Goal: Task Accomplishment & Management: Complete application form

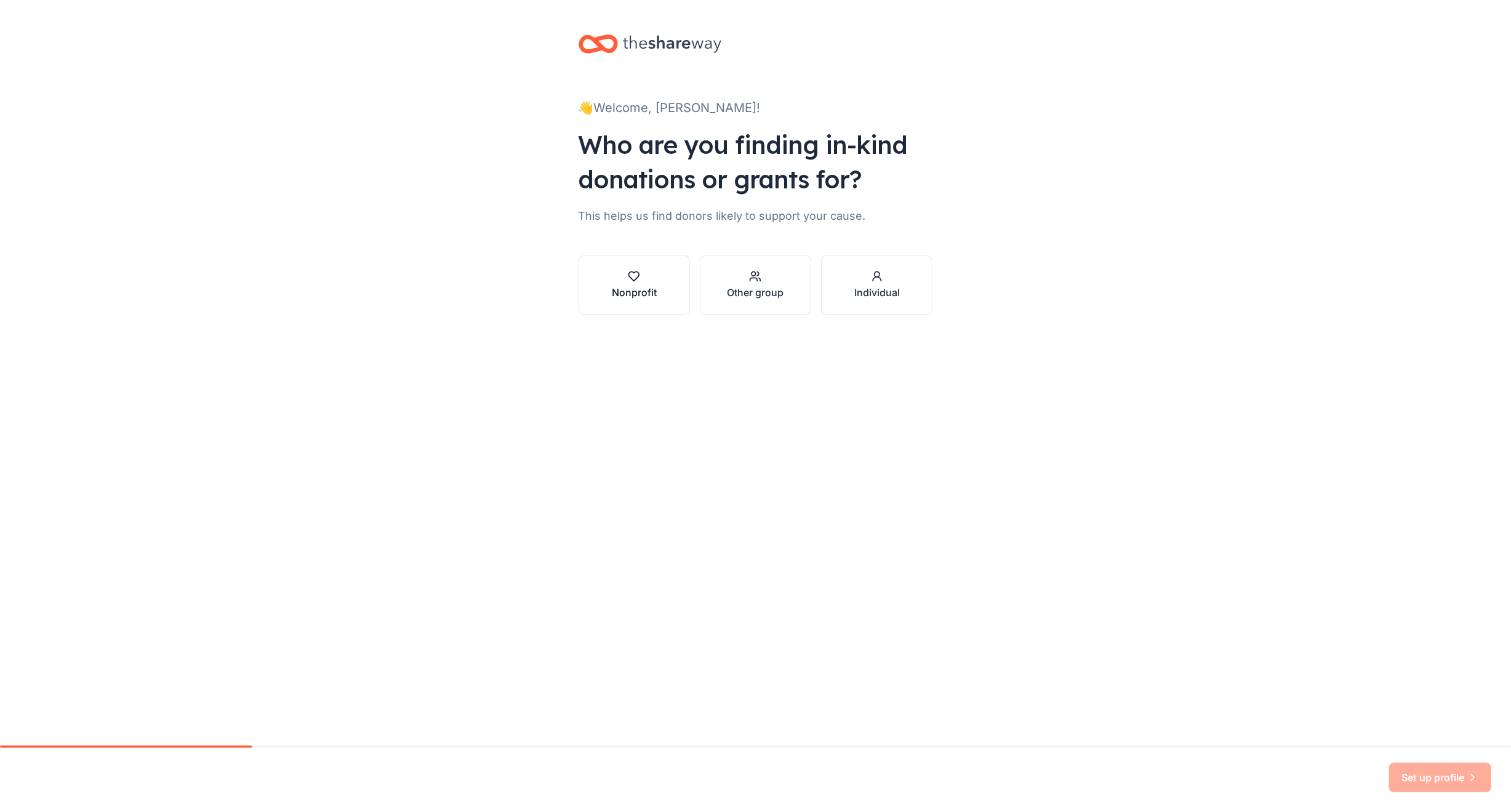
click at [637, 293] on div "Nonprofit" at bounding box center [634, 292] width 45 height 14
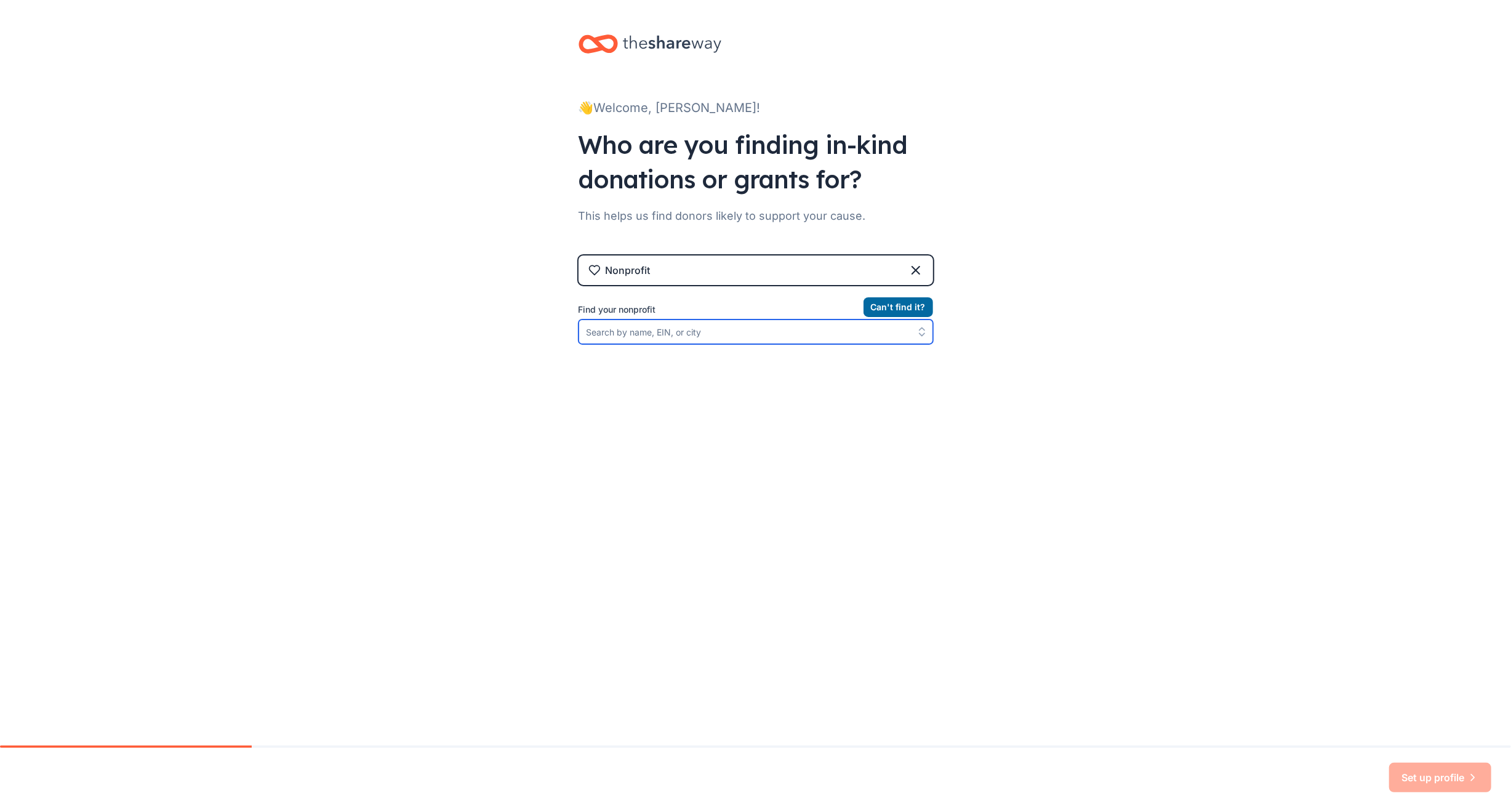
click at [604, 331] on input "Find your nonprofit" at bounding box center [756, 332] width 355 height 25
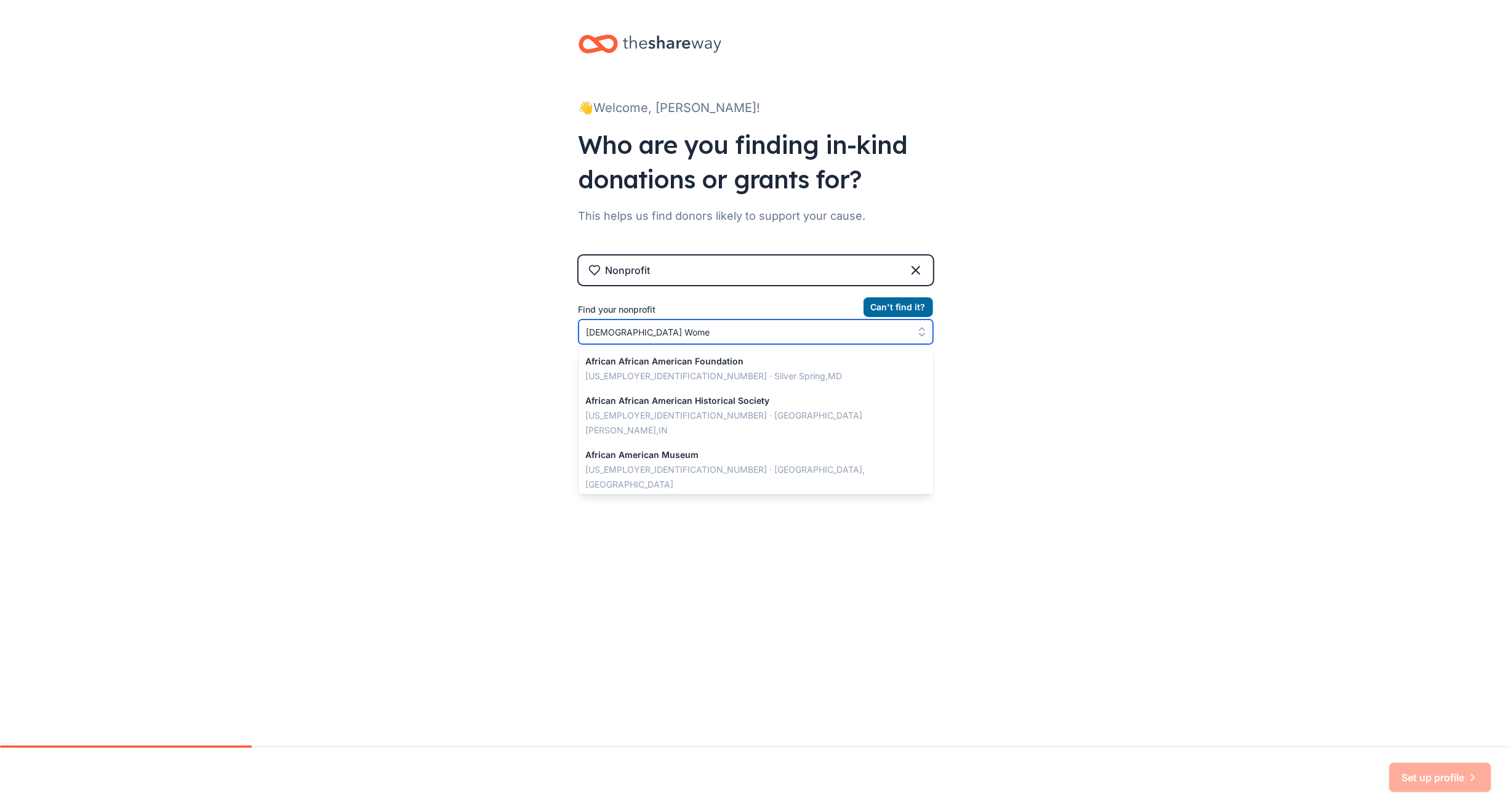
type input "[DEMOGRAPHIC_DATA] Women"
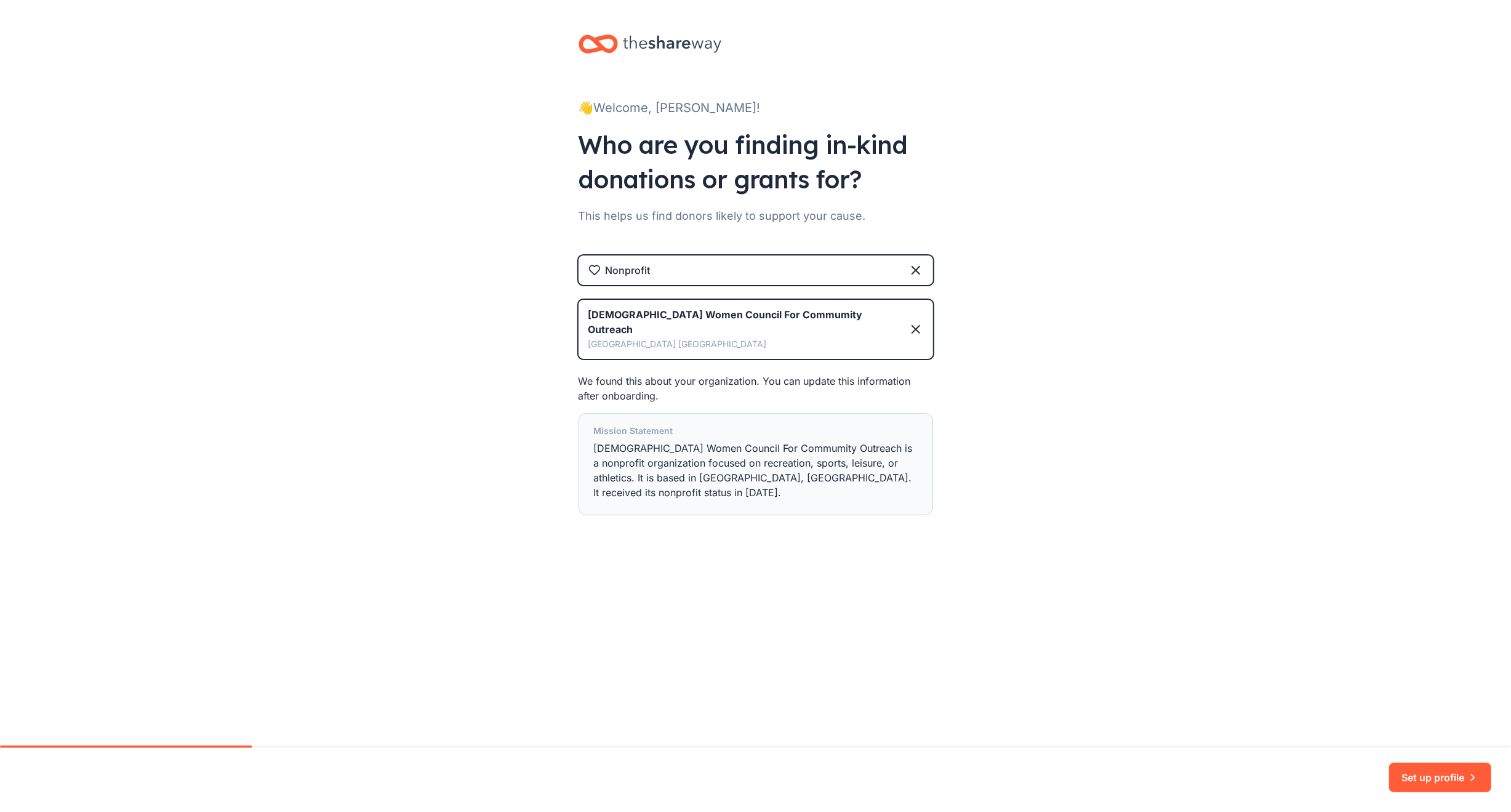
click at [813, 430] on div "Mission Statement African American Women Council For Commumity Outreach is a no…" at bounding box center [756, 463] width 324 height 81
click at [1408, 772] on button "Set up profile" at bounding box center [1440, 777] width 102 height 30
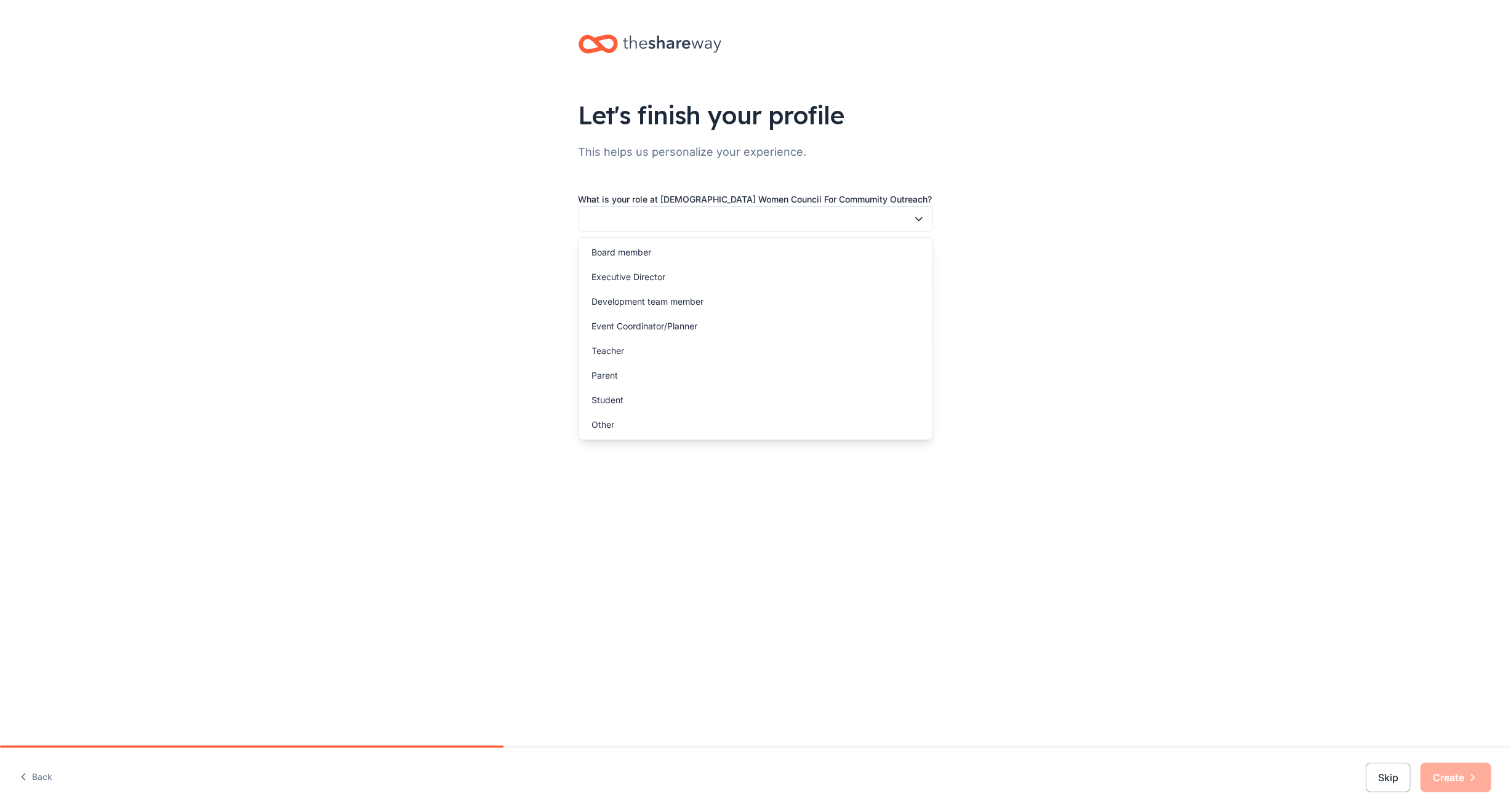
click at [624, 214] on button "button" at bounding box center [756, 218] width 355 height 26
click at [607, 424] on div "Other" at bounding box center [602, 424] width 23 height 14
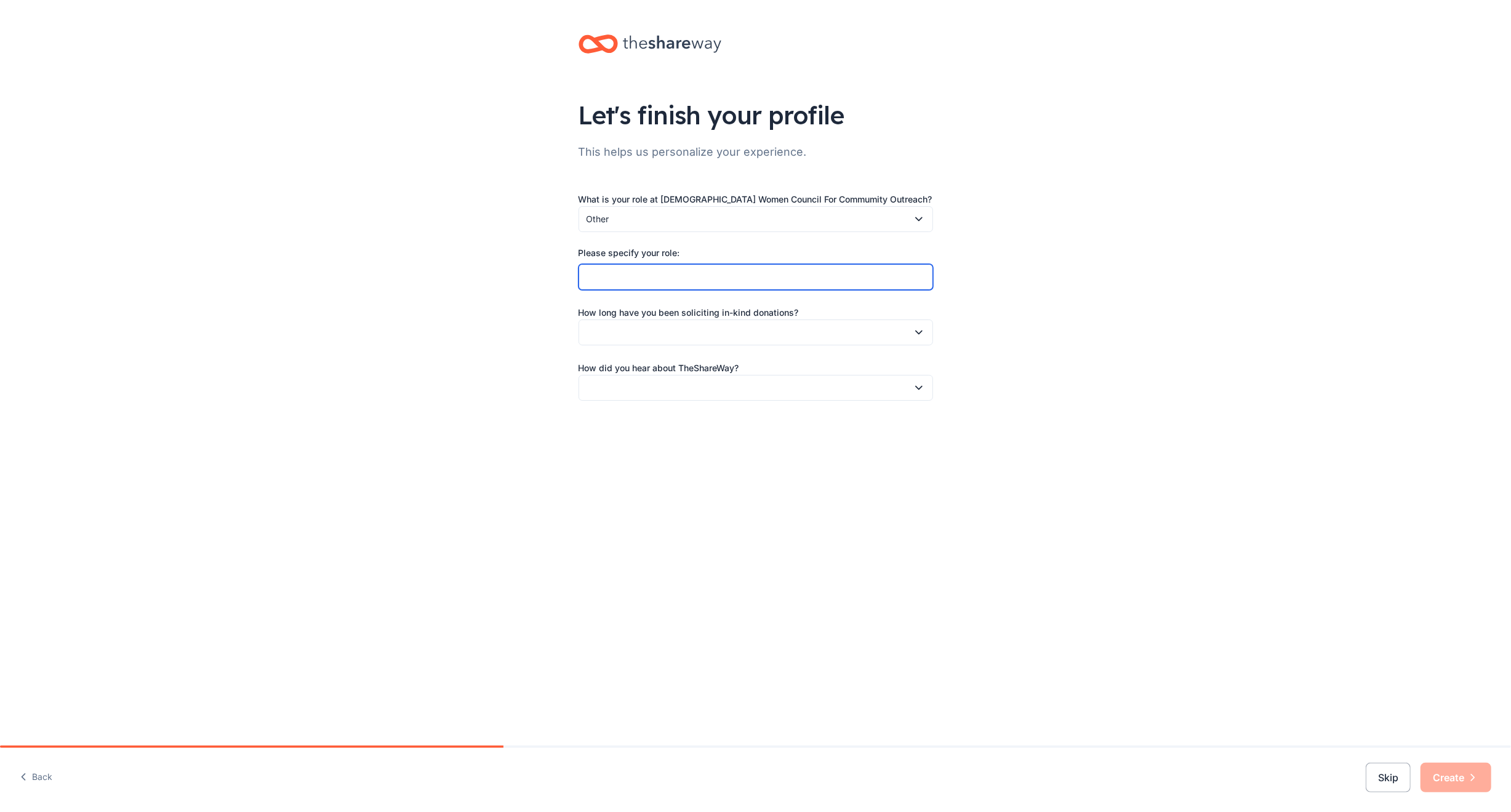
click at [592, 277] on input "Please specify your role:" at bounding box center [756, 276] width 355 height 26
type input "Resource Specialist-search for funding opportunities, donations and resources"
click at [631, 335] on button "button" at bounding box center [756, 332] width 355 height 26
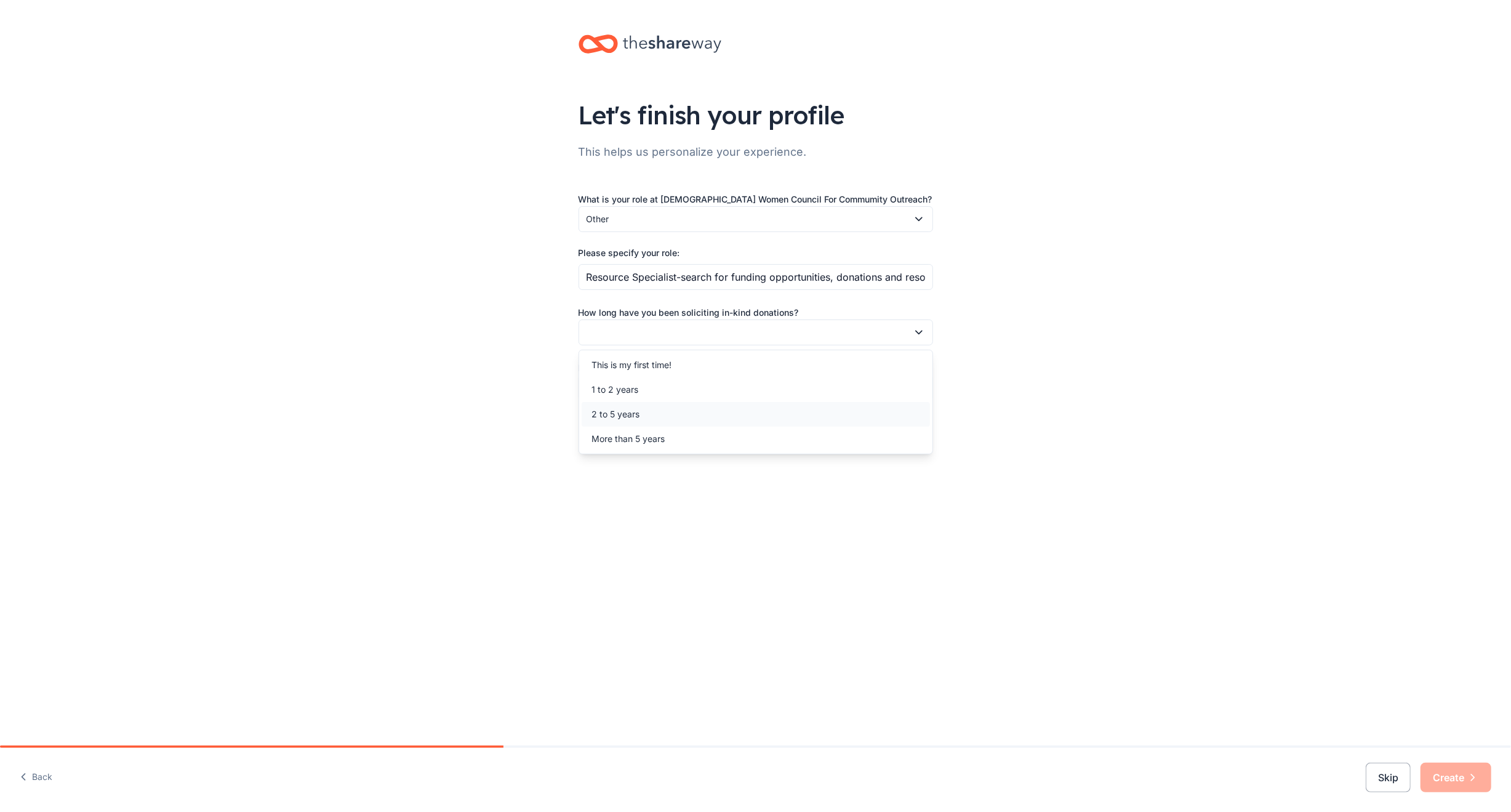
click at [623, 413] on div "2 to 5 years" at bounding box center [615, 414] width 48 height 14
click at [629, 381] on button "button" at bounding box center [756, 387] width 355 height 26
click at [603, 443] on div "Online search" at bounding box center [618, 444] width 54 height 14
click at [1442, 775] on button "Create" at bounding box center [1456, 777] width 71 height 30
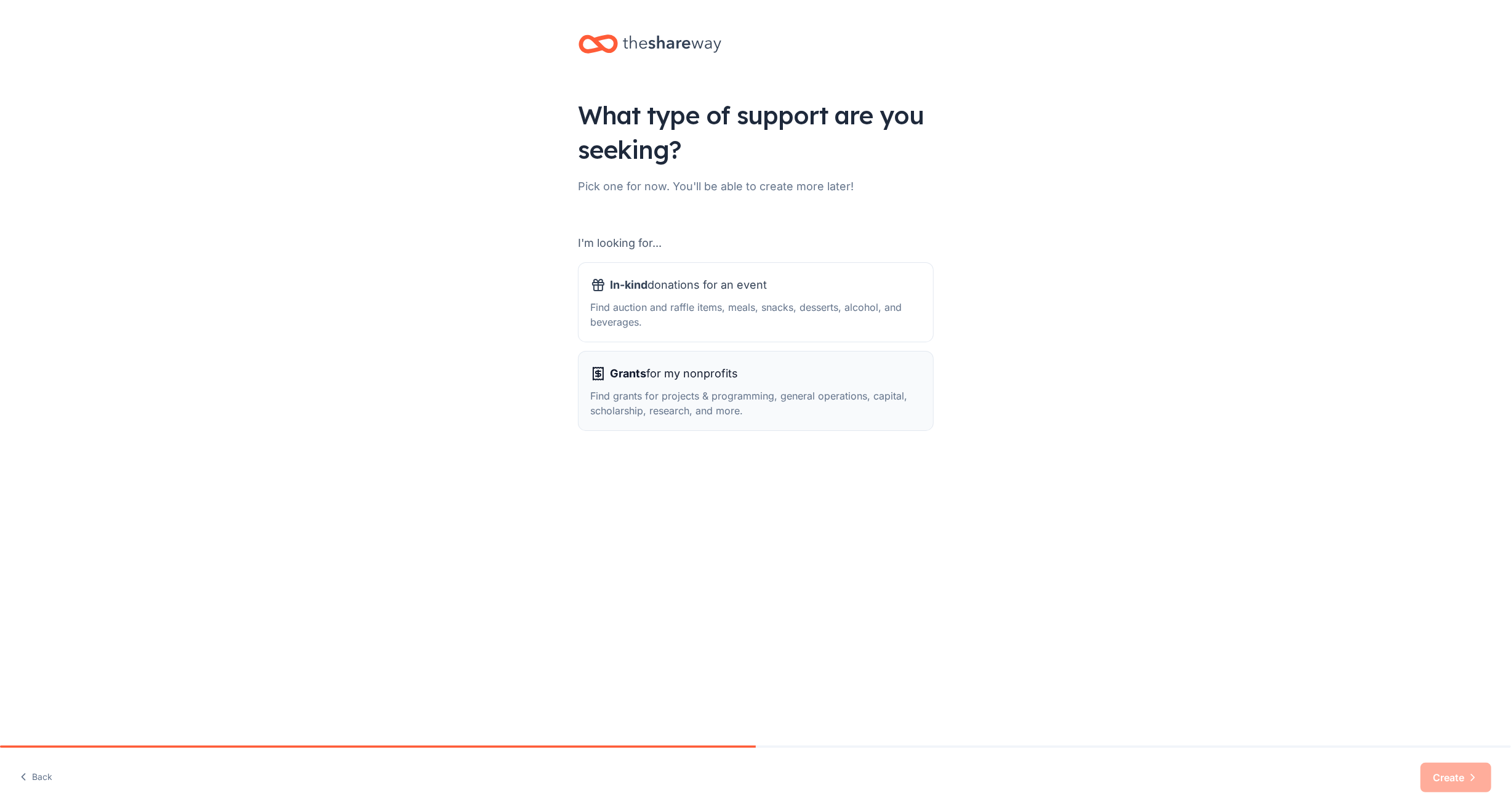
click at [684, 383] on div "Grants for my nonprofits Find grants for projects & programming, general operat…" at bounding box center [756, 391] width 330 height 54
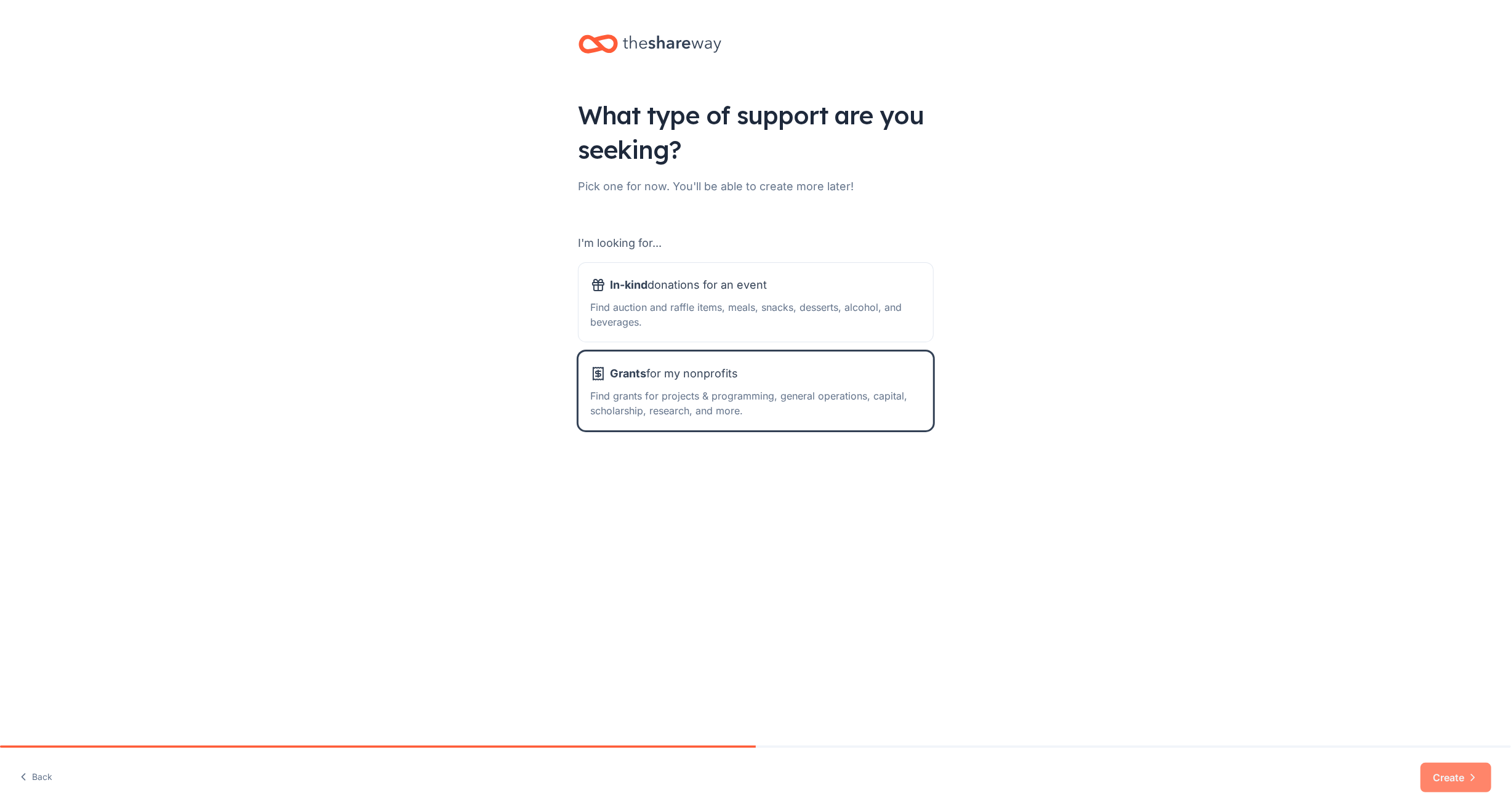
click at [1459, 777] on button "Create" at bounding box center [1456, 777] width 71 height 30
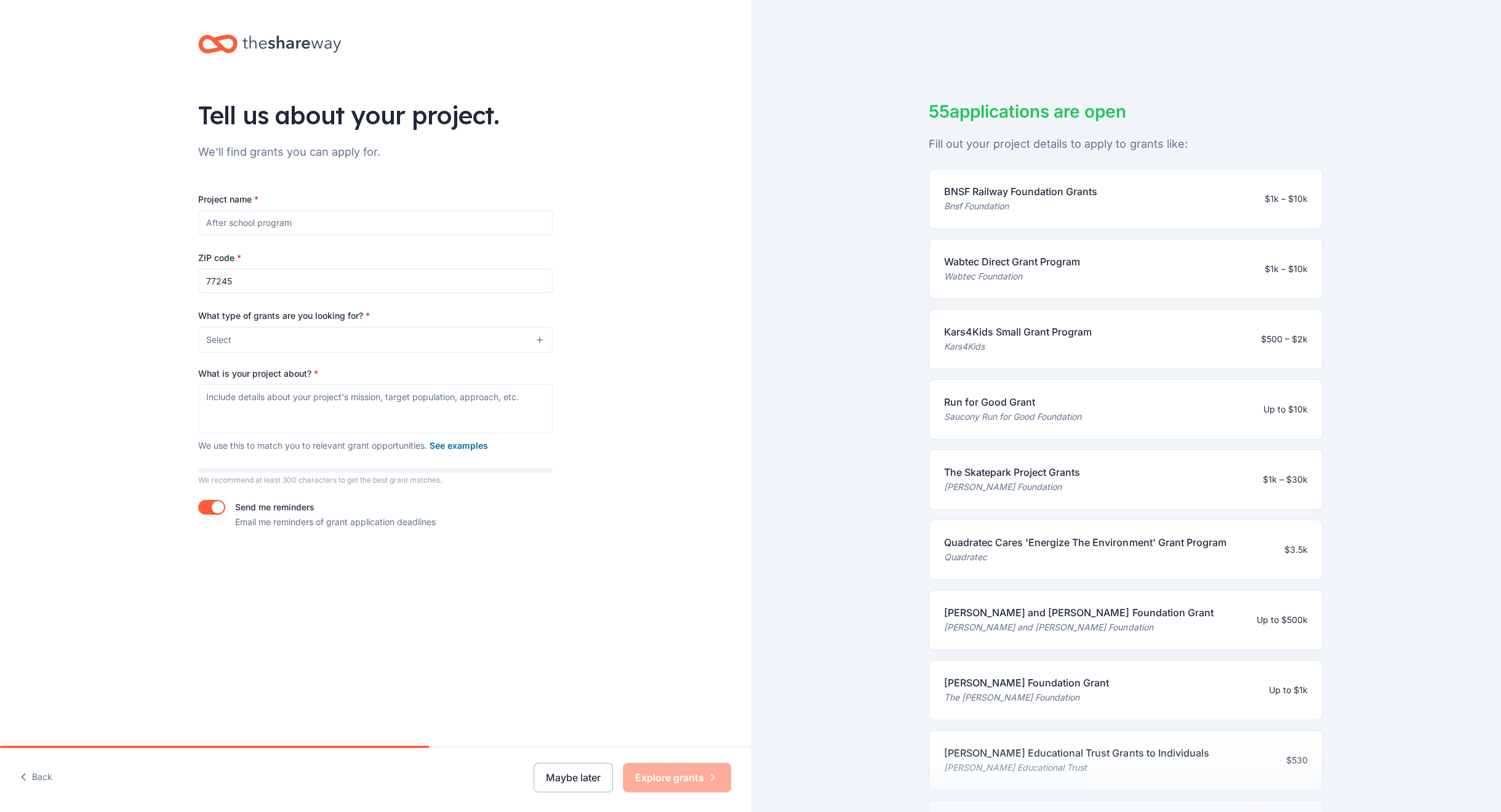
click at [249, 218] on input "Project name *" at bounding box center [375, 223] width 355 height 25
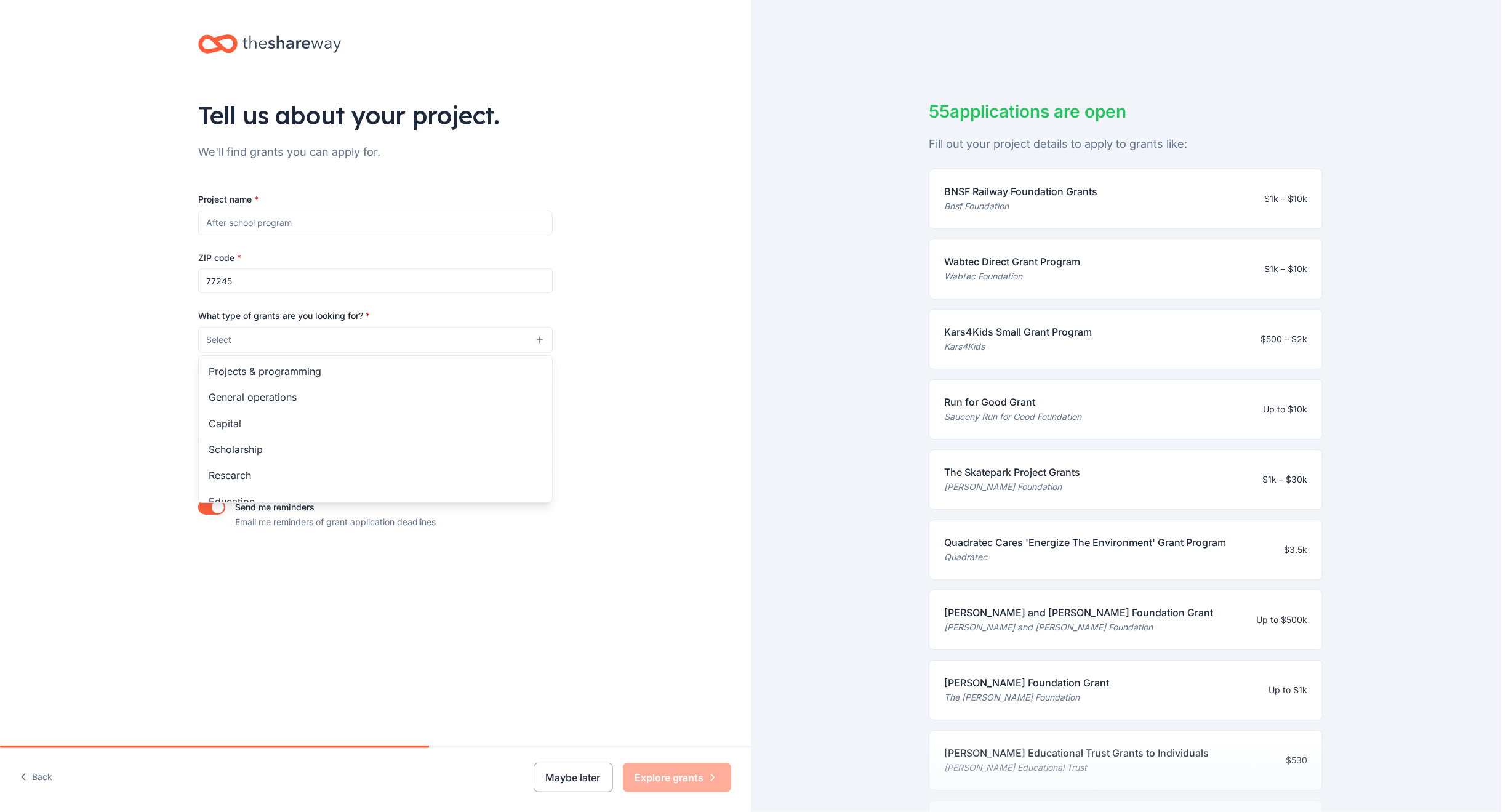
click at [541, 336] on button "Select" at bounding box center [376, 339] width 355 height 26
click at [246, 365] on span "Projects & programming" at bounding box center [376, 371] width 334 height 16
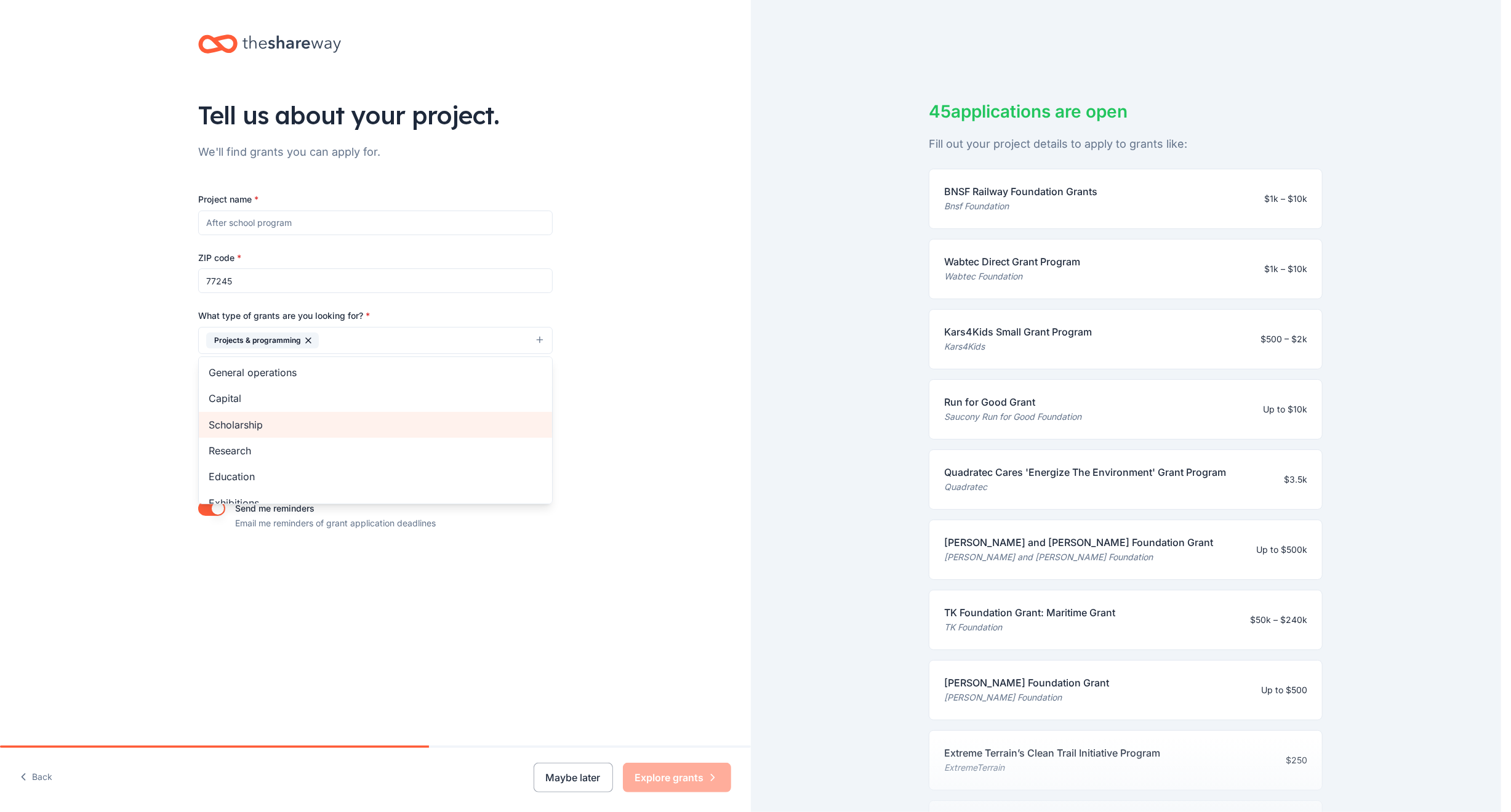
click at [241, 428] on span "Scholarship" at bounding box center [376, 424] width 334 height 16
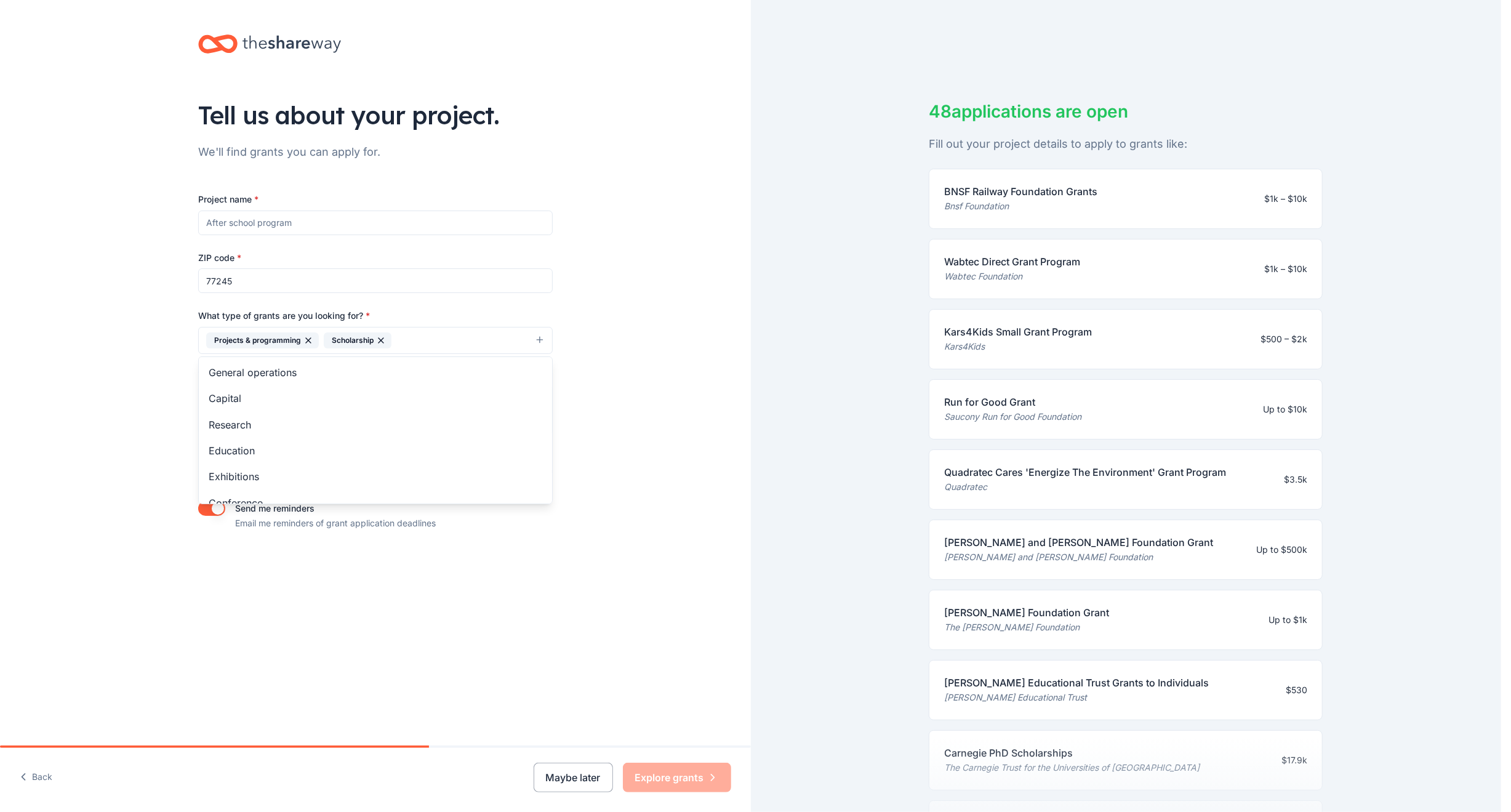
drag, startPoint x: 1492, startPoint y: 281, endPoint x: 1462, endPoint y: 132, distance: 152.0
click at [1462, 133] on div "Tell us about your project. We'll find grants you can apply for. Project name *…" at bounding box center [750, 406] width 1501 height 812
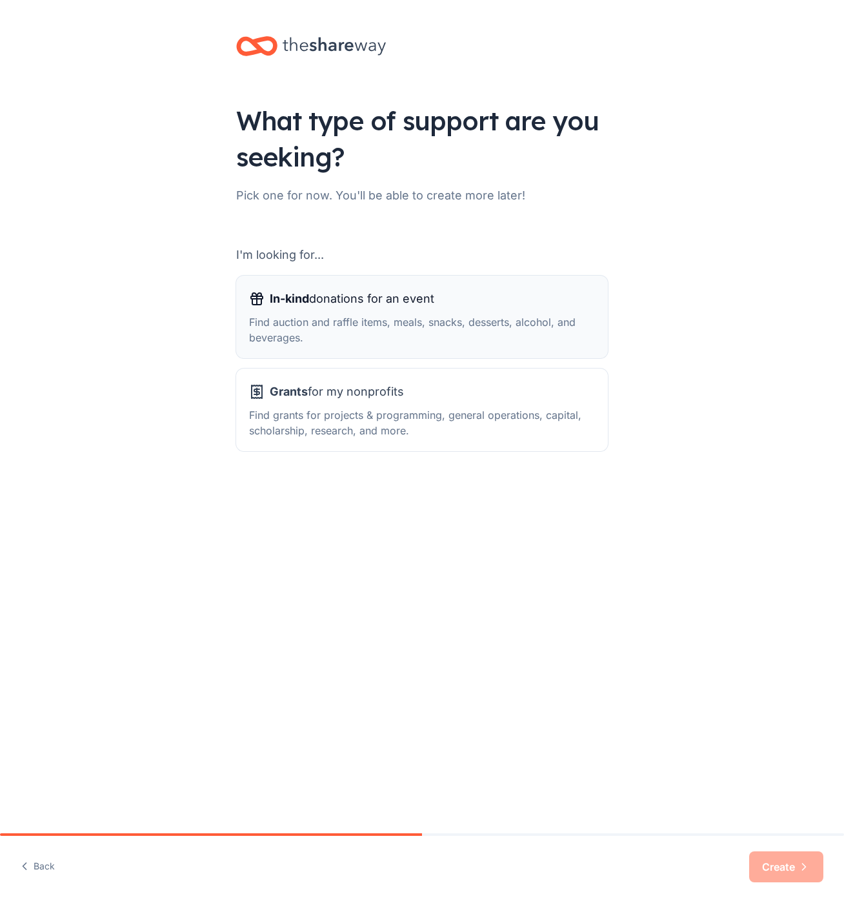
click at [447, 294] on div "In-kind donations for an event" at bounding box center [422, 299] width 346 height 21
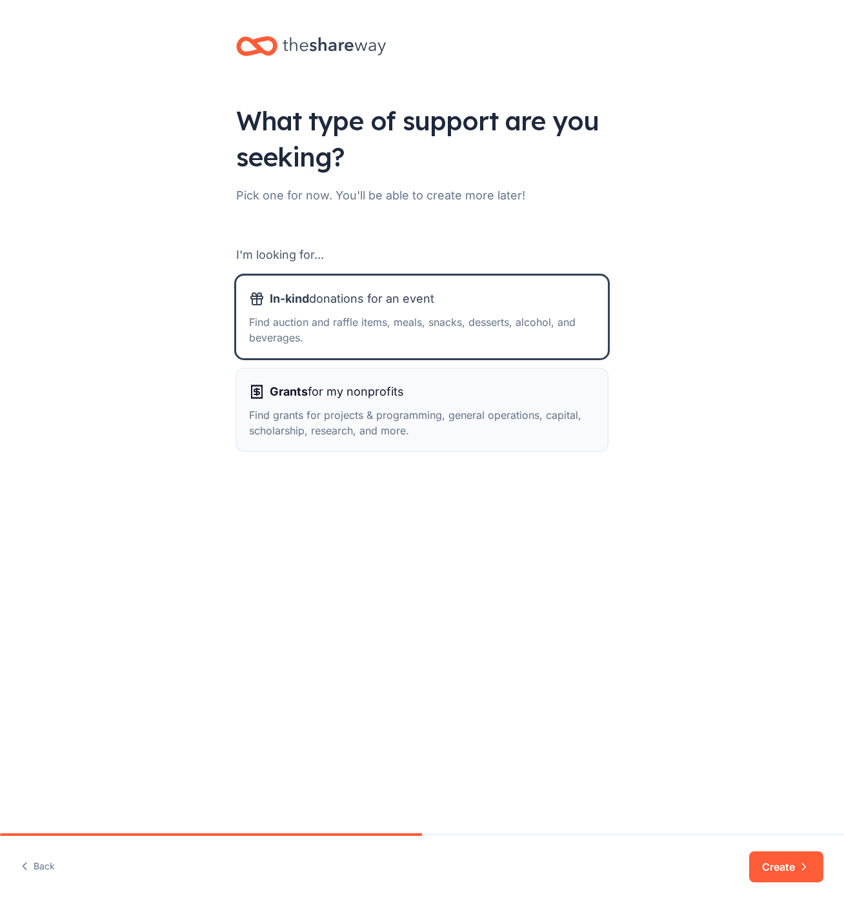
click at [311, 409] on div "Find grants for projects & programming, general operations, capital, scholarshi…" at bounding box center [422, 422] width 346 height 31
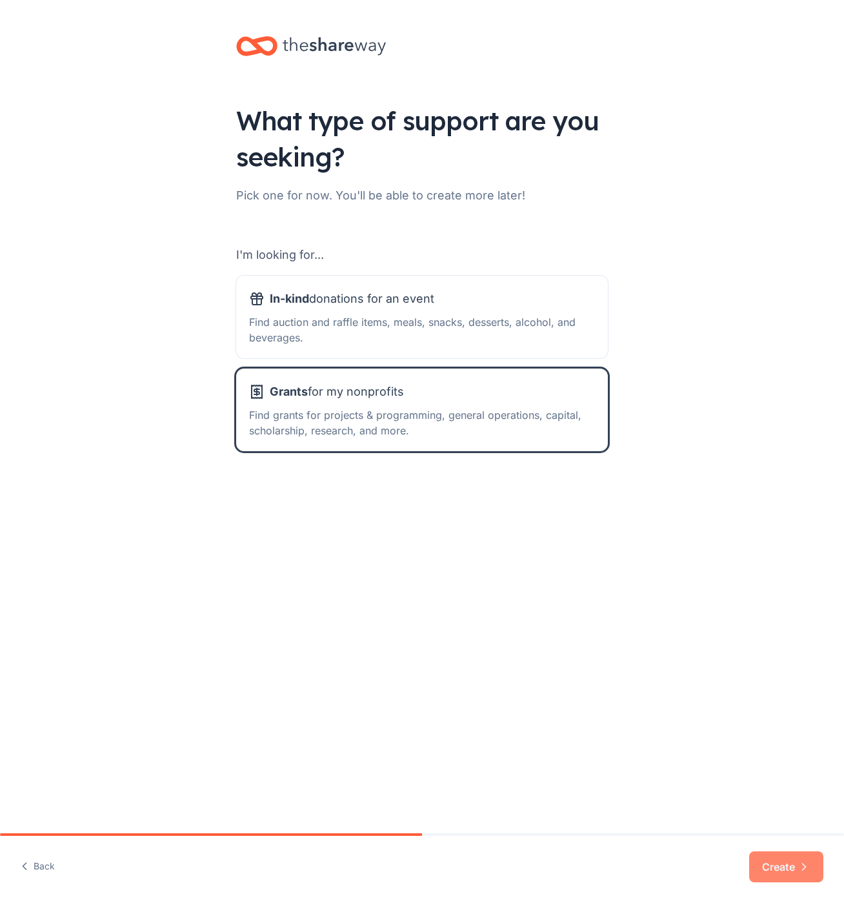
click at [779, 856] on button "Create" at bounding box center [787, 867] width 74 height 31
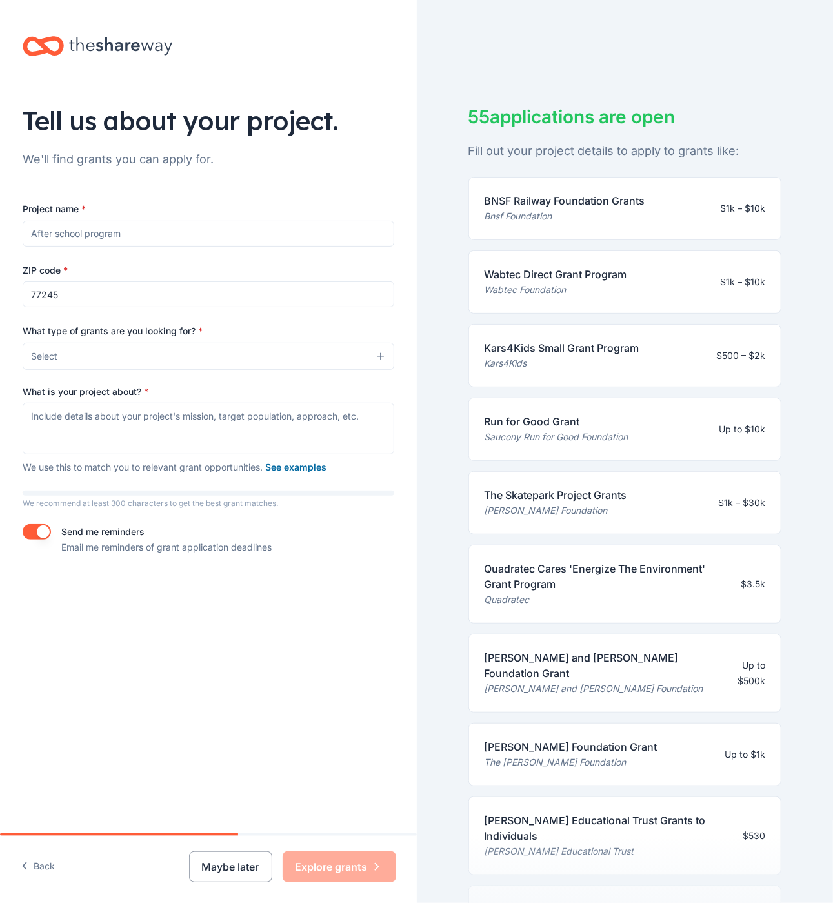
click at [58, 227] on input "Project name *" at bounding box center [209, 234] width 372 height 26
type input "Equipping Students for Learning (ESL)"
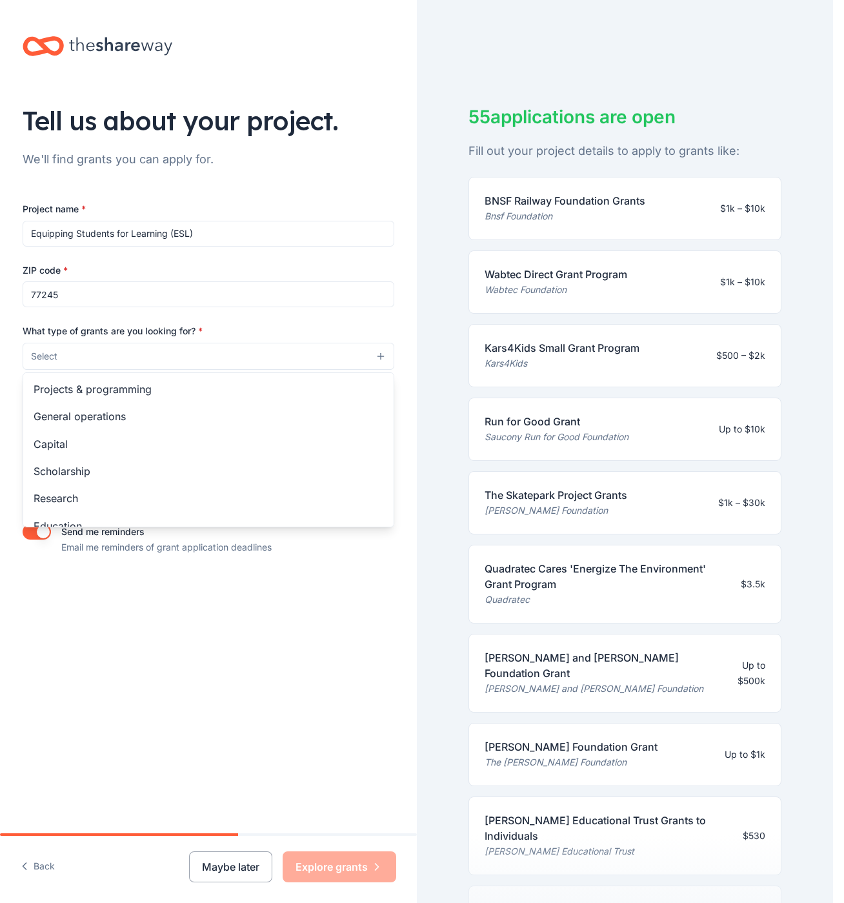
click at [380, 351] on button "Select" at bounding box center [209, 356] width 372 height 27
click at [99, 385] on span "Projects & programming" at bounding box center [209, 389] width 350 height 17
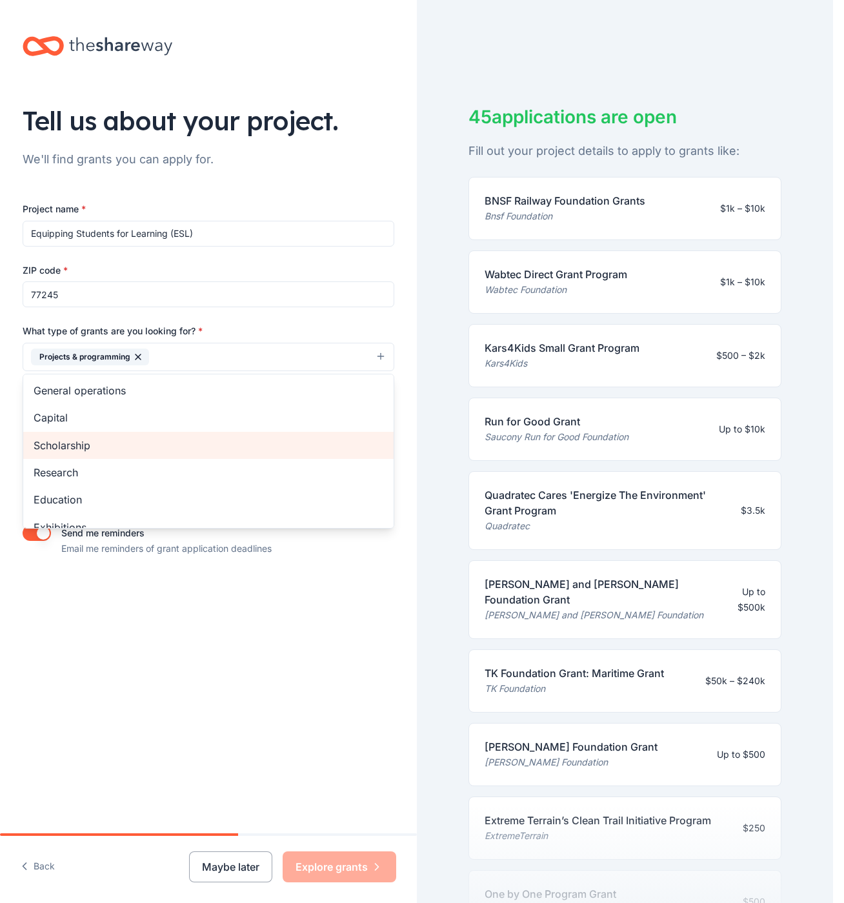
click at [45, 443] on span "Scholarship" at bounding box center [209, 445] width 350 height 17
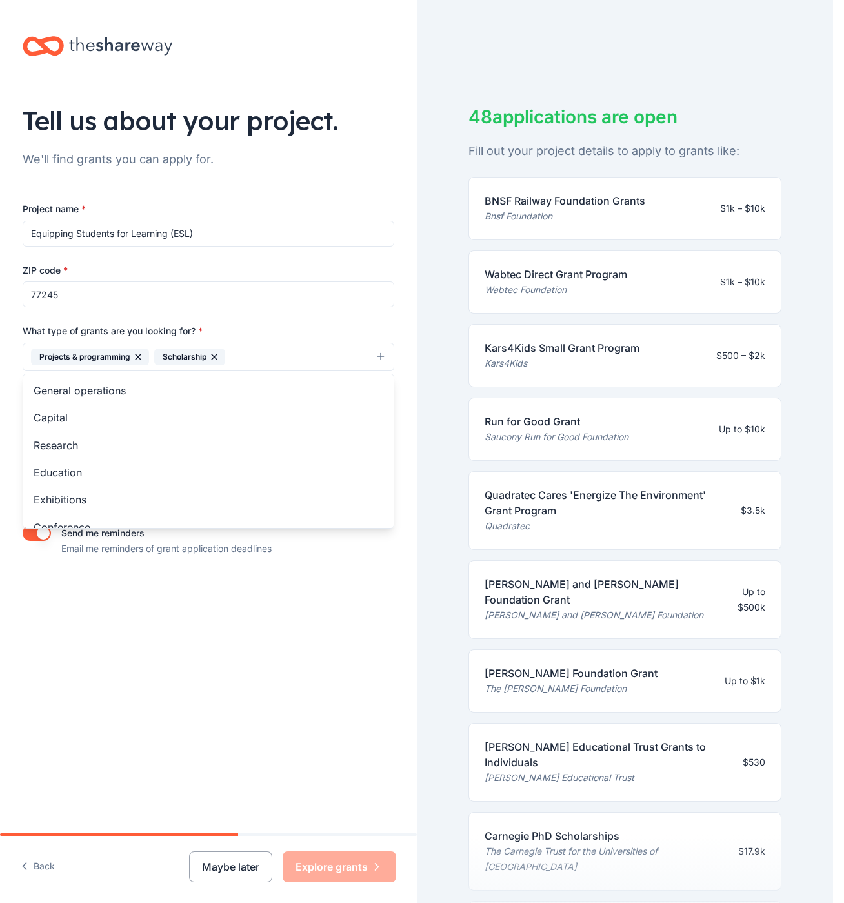
click at [320, 869] on div "Tell us about your project. We'll find grants you can apply for. Project name *…" at bounding box center [208, 451] width 417 height 903
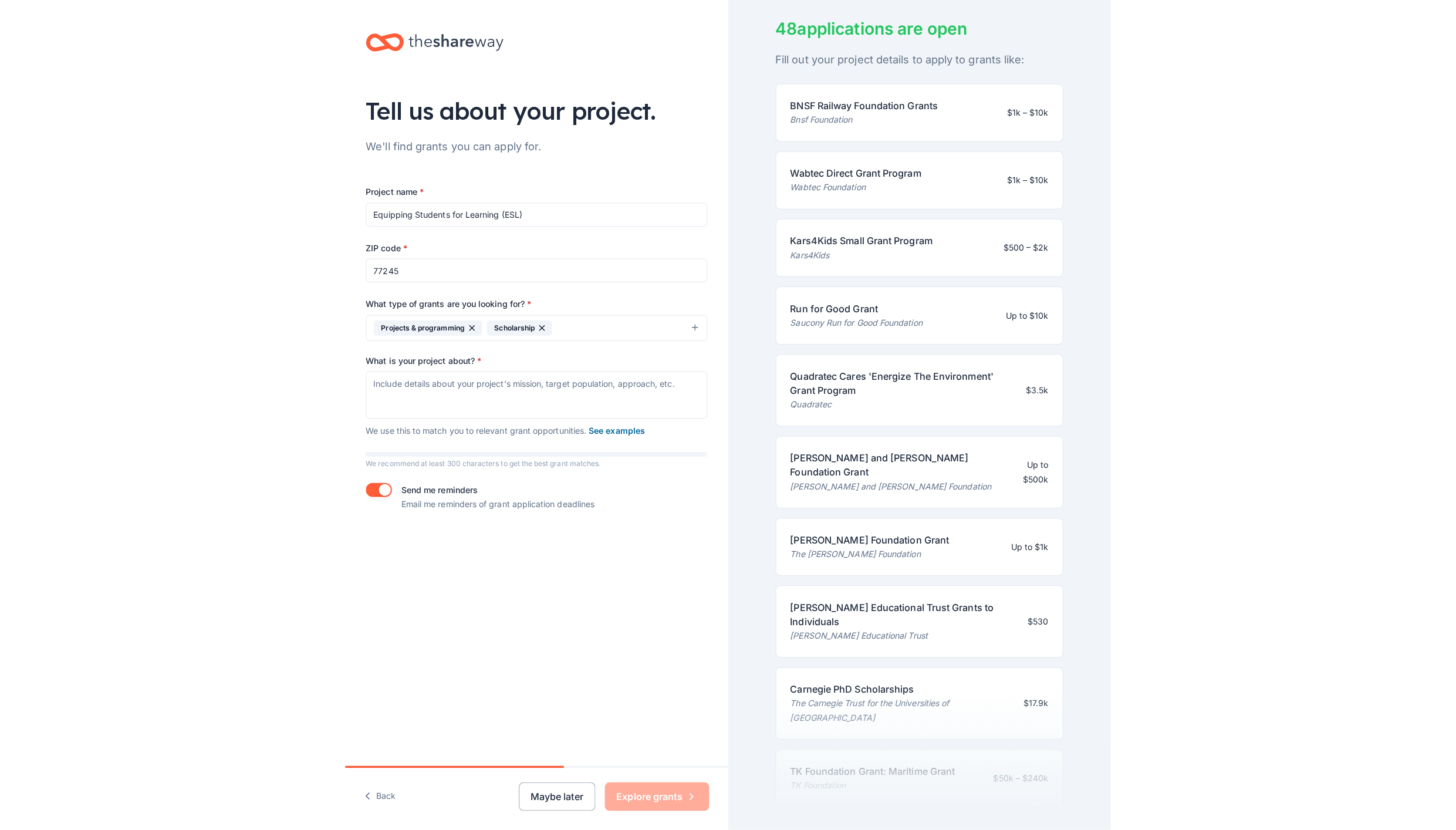
scroll to position [122, 0]
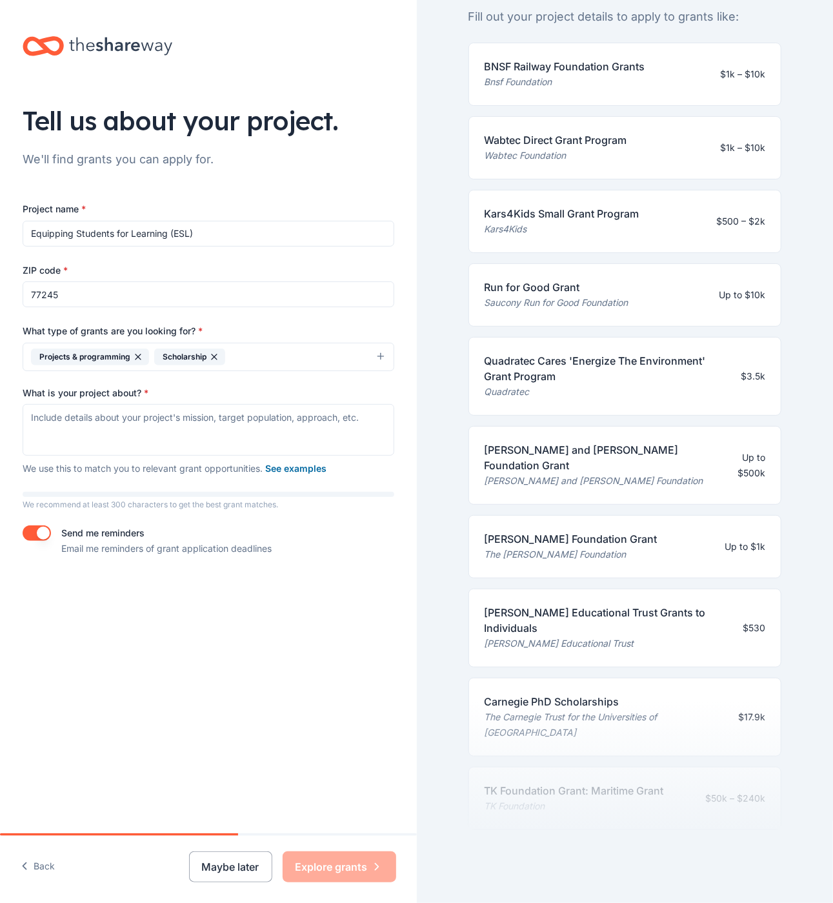
click at [493, 452] on div "John A. and Marlene L. Boll Foundation Grant" at bounding box center [599, 457] width 228 height 31
click at [594, 482] on div "John A. and Marlene L. Boll Foundation" at bounding box center [599, 480] width 228 height 15
click at [596, 474] on div "John A. and Marlene L. Boll Foundation" at bounding box center [599, 480] width 228 height 15
click at [333, 859] on div "Maybe later Explore grants" at bounding box center [292, 867] width 207 height 31
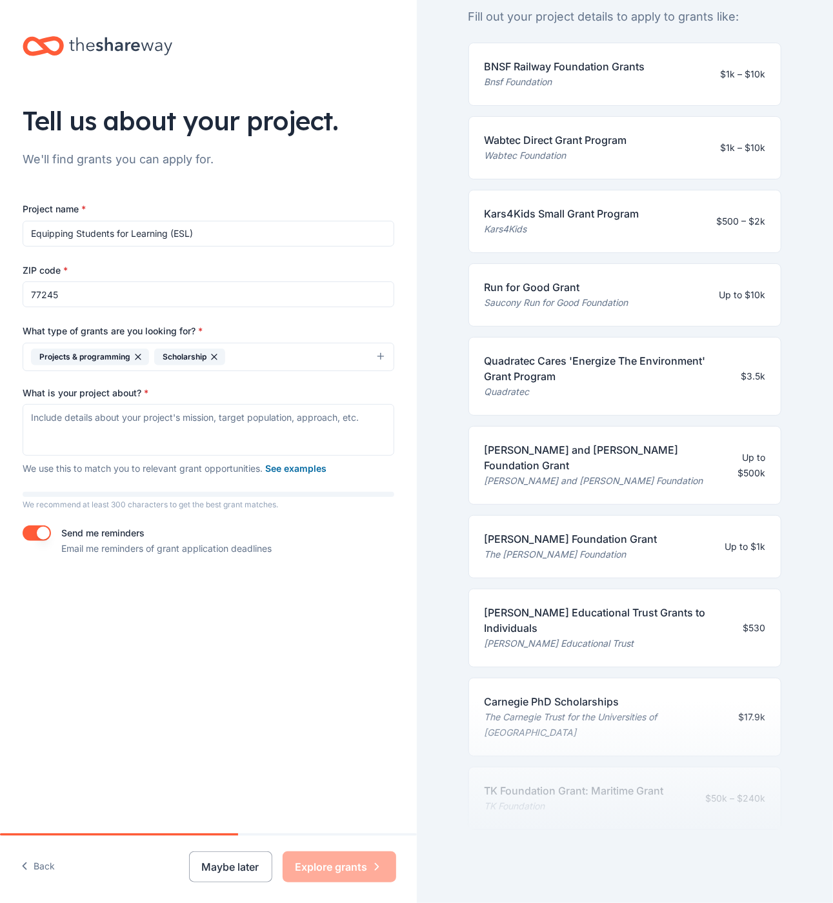
click at [379, 867] on div "Maybe later Explore grants" at bounding box center [292, 867] width 207 height 31
click at [377, 861] on div "Maybe later Explore grants" at bounding box center [292, 867] width 207 height 31
click at [44, 413] on textarea "What is your project about? *" at bounding box center [209, 430] width 372 height 52
click at [288, 465] on button "See examples" at bounding box center [295, 468] width 61 height 15
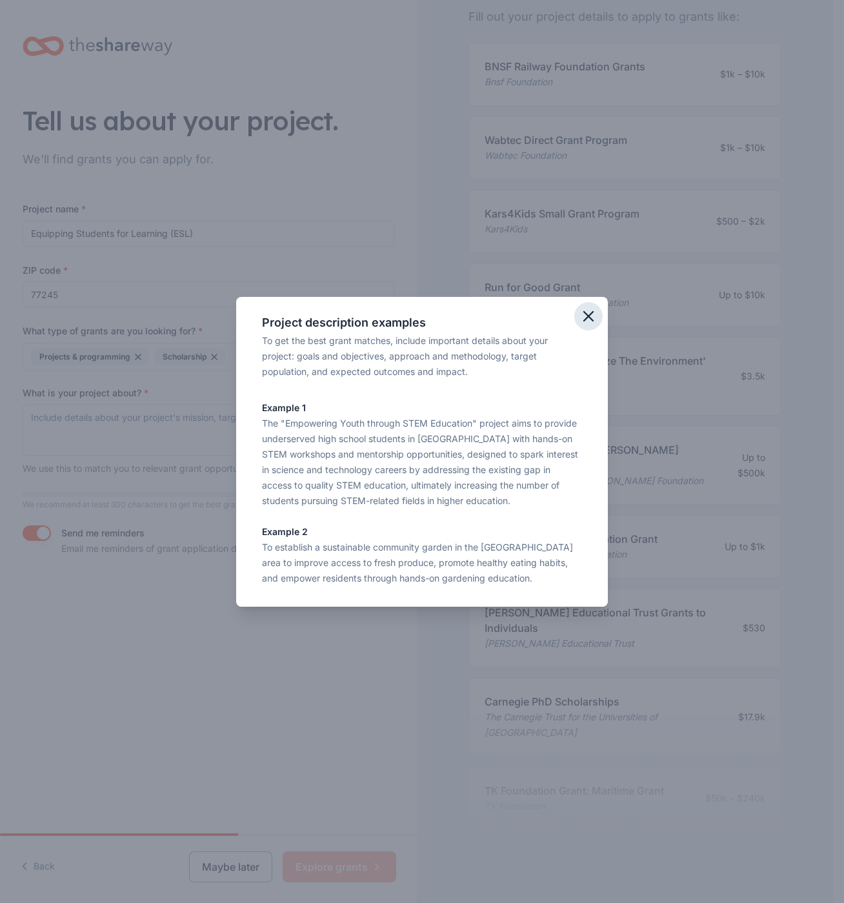
click at [586, 314] on icon "button" at bounding box center [588, 316] width 9 height 9
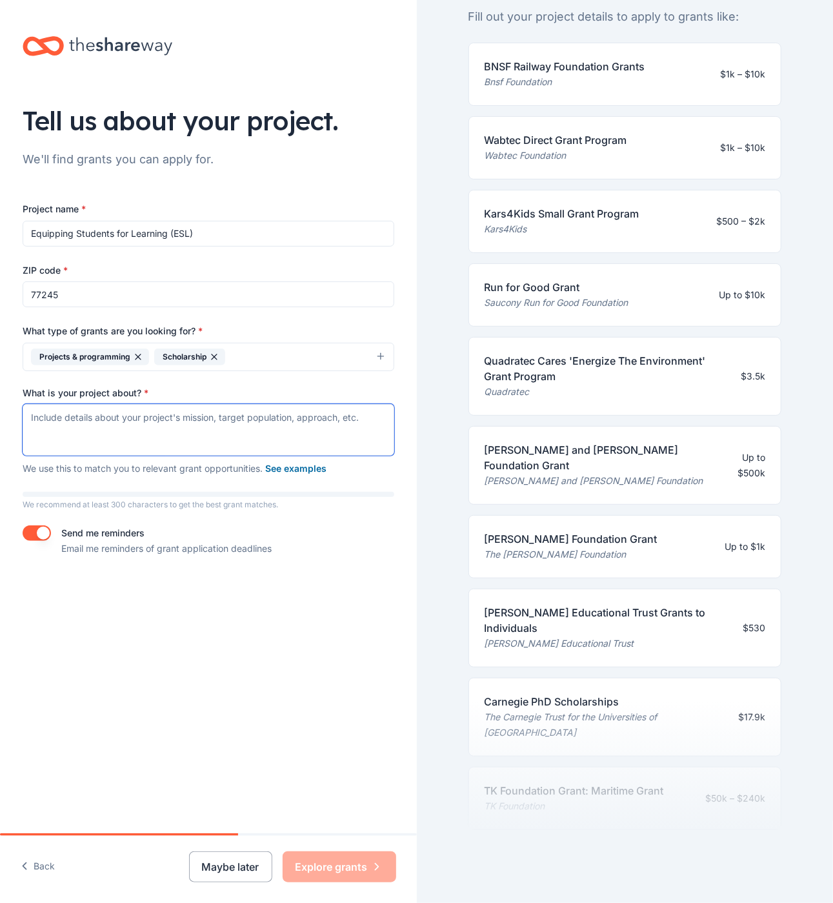
click at [34, 408] on textarea "What is your project about? *" at bounding box center [209, 430] width 372 height 52
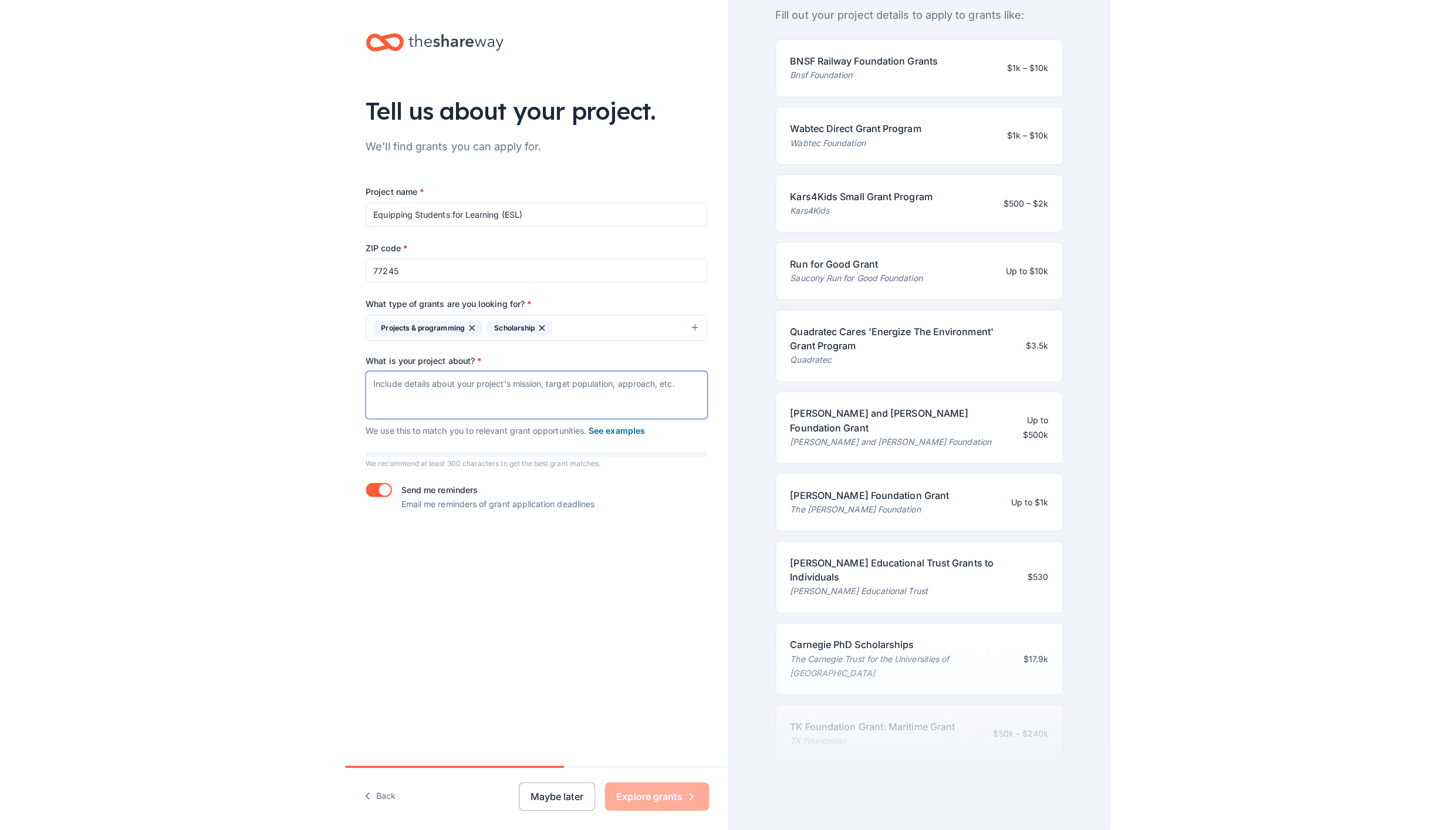
scroll to position [85, 0]
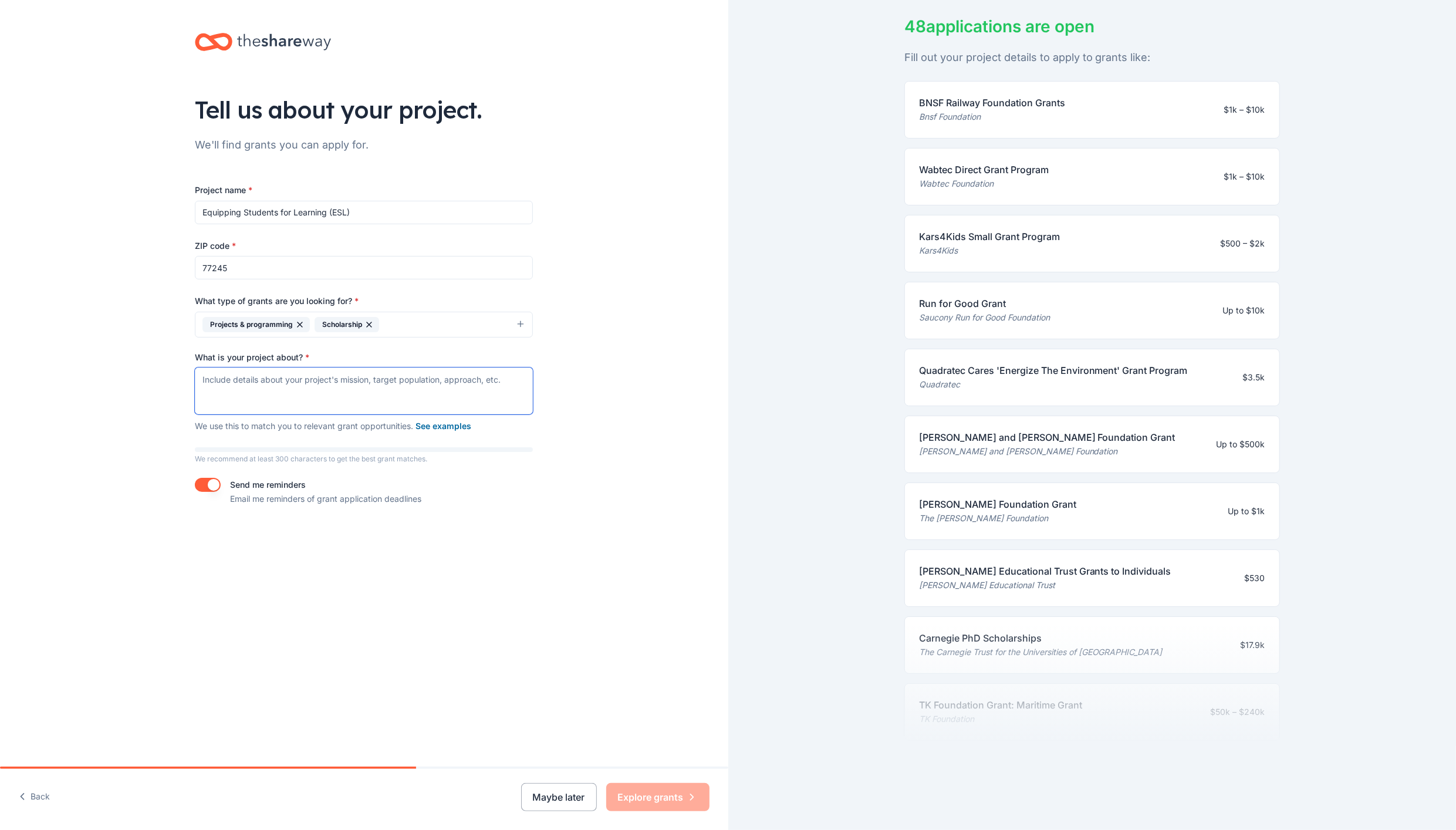
paste textarea "We believe that everyone’s human rights should be respected, protected, and pro…"
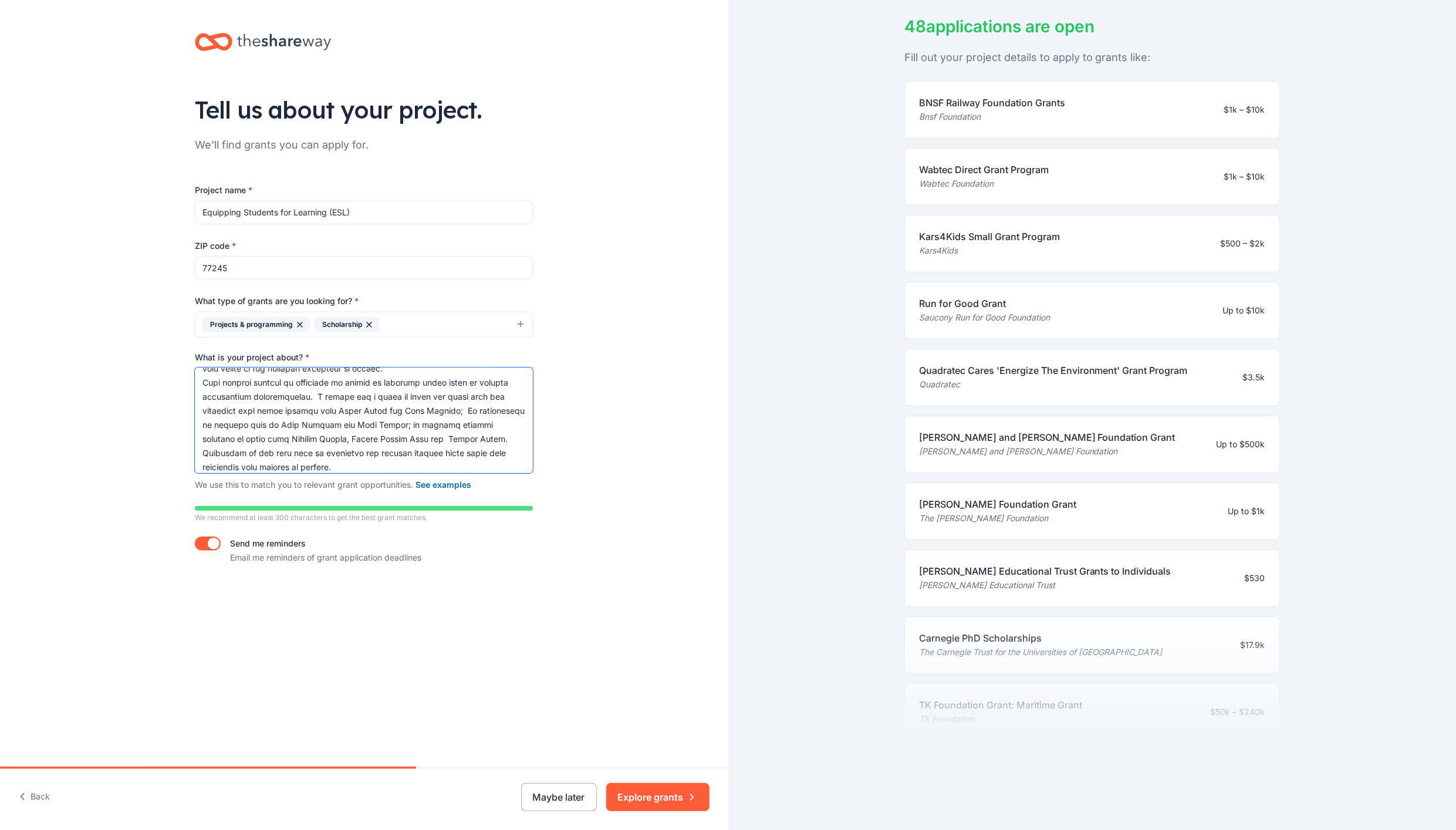
scroll to position [0, 0]
click at [426, 404] on textarea "What is your project about? *" at bounding box center [364, 420] width 338 height 105
click at [403, 404] on textarea "What is your project about? *" at bounding box center [364, 420] width 338 height 105
click at [407, 402] on textarea "What is your project about? *" at bounding box center [364, 420] width 338 height 105
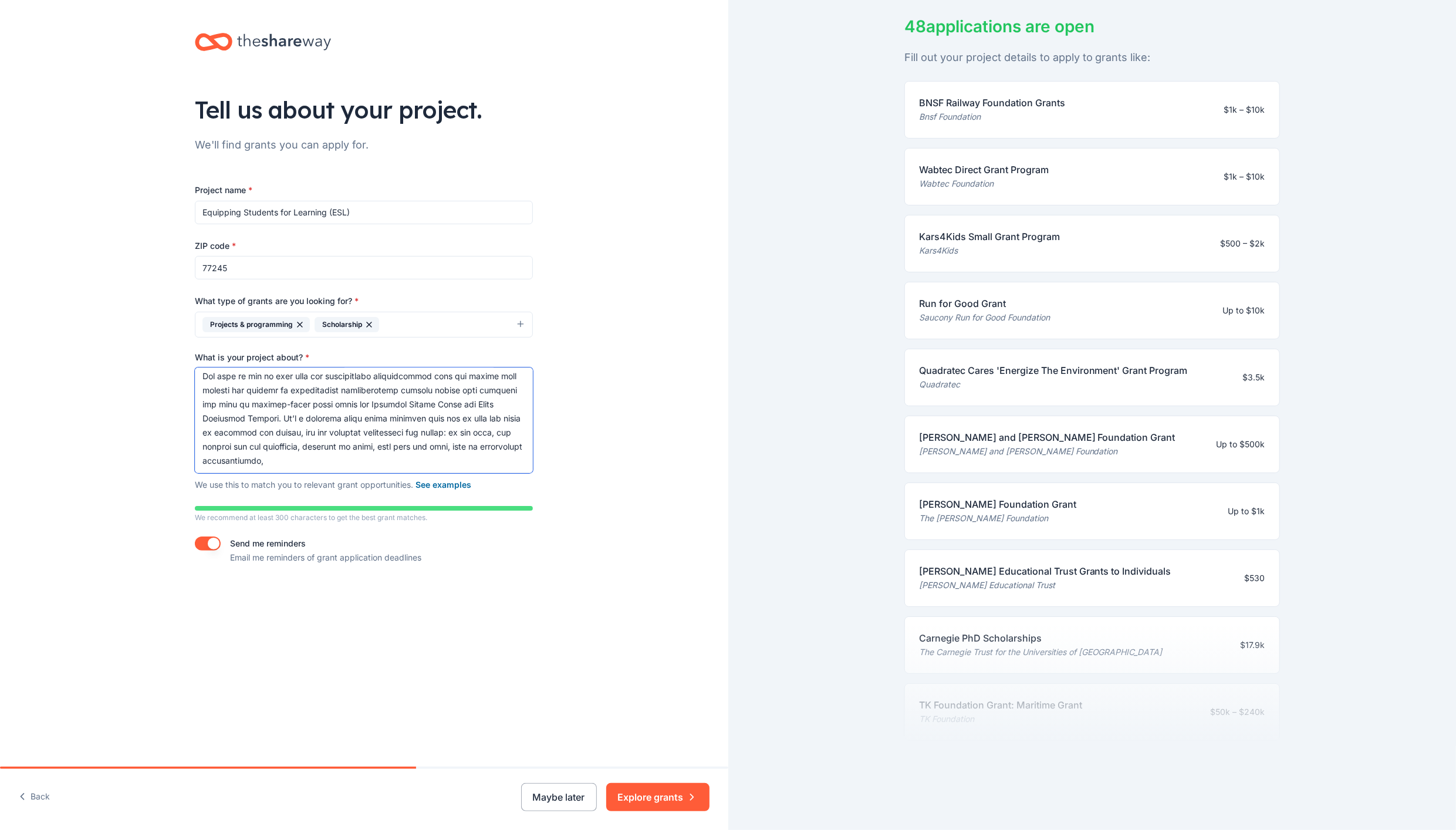
click at [396, 405] on textarea "What is your project about? *" at bounding box center [364, 420] width 338 height 105
click at [322, 433] on textarea "What is your project about? *" at bounding box center [364, 420] width 338 height 105
click at [224, 459] on textarea "What is your project about? *" at bounding box center [364, 420] width 338 height 105
click at [260, 458] on textarea "What is your project about? *" at bounding box center [364, 420] width 338 height 105
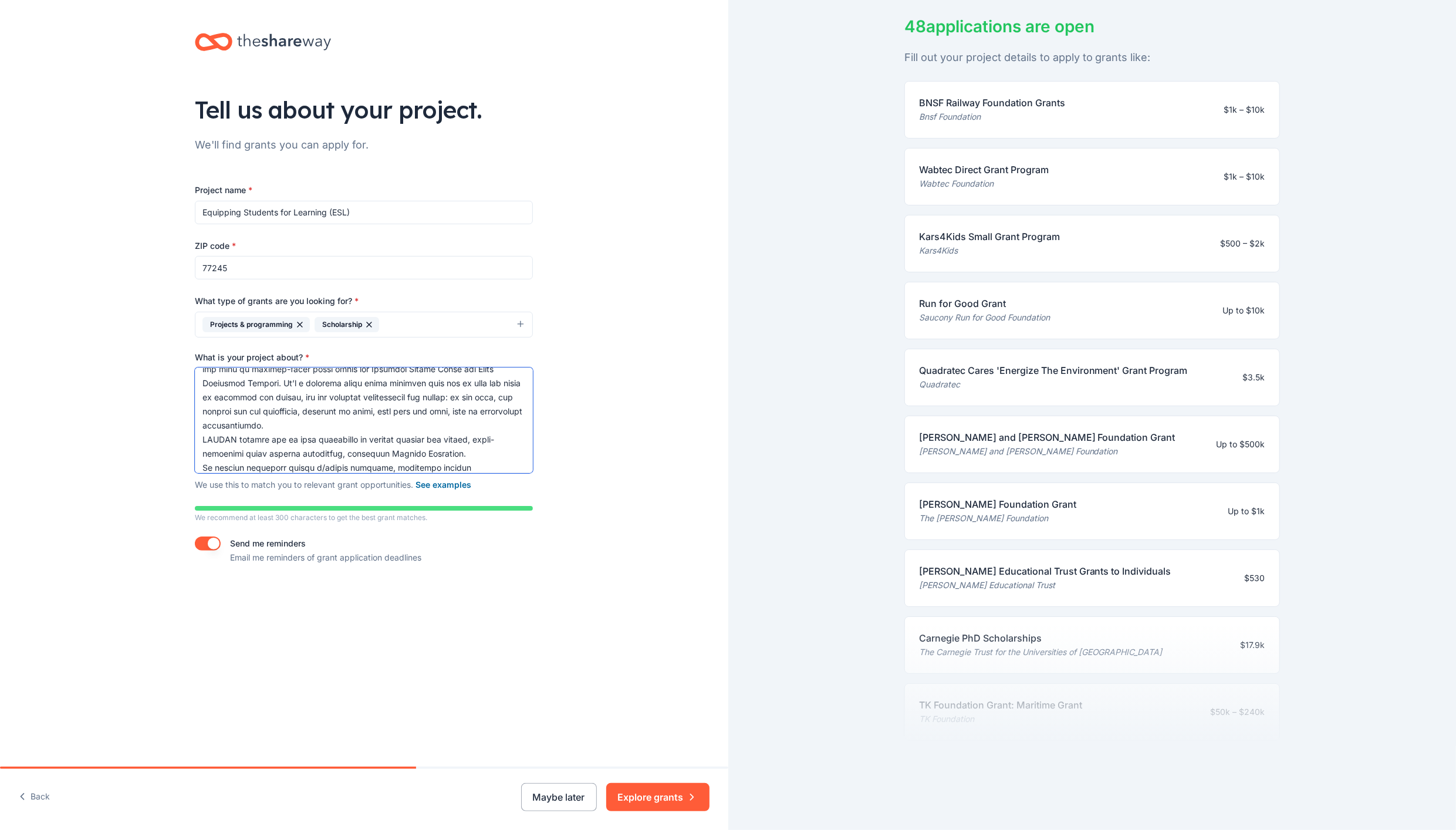
scroll to position [194, 0]
click at [441, 480] on button "See examples" at bounding box center [443, 484] width 55 height 14
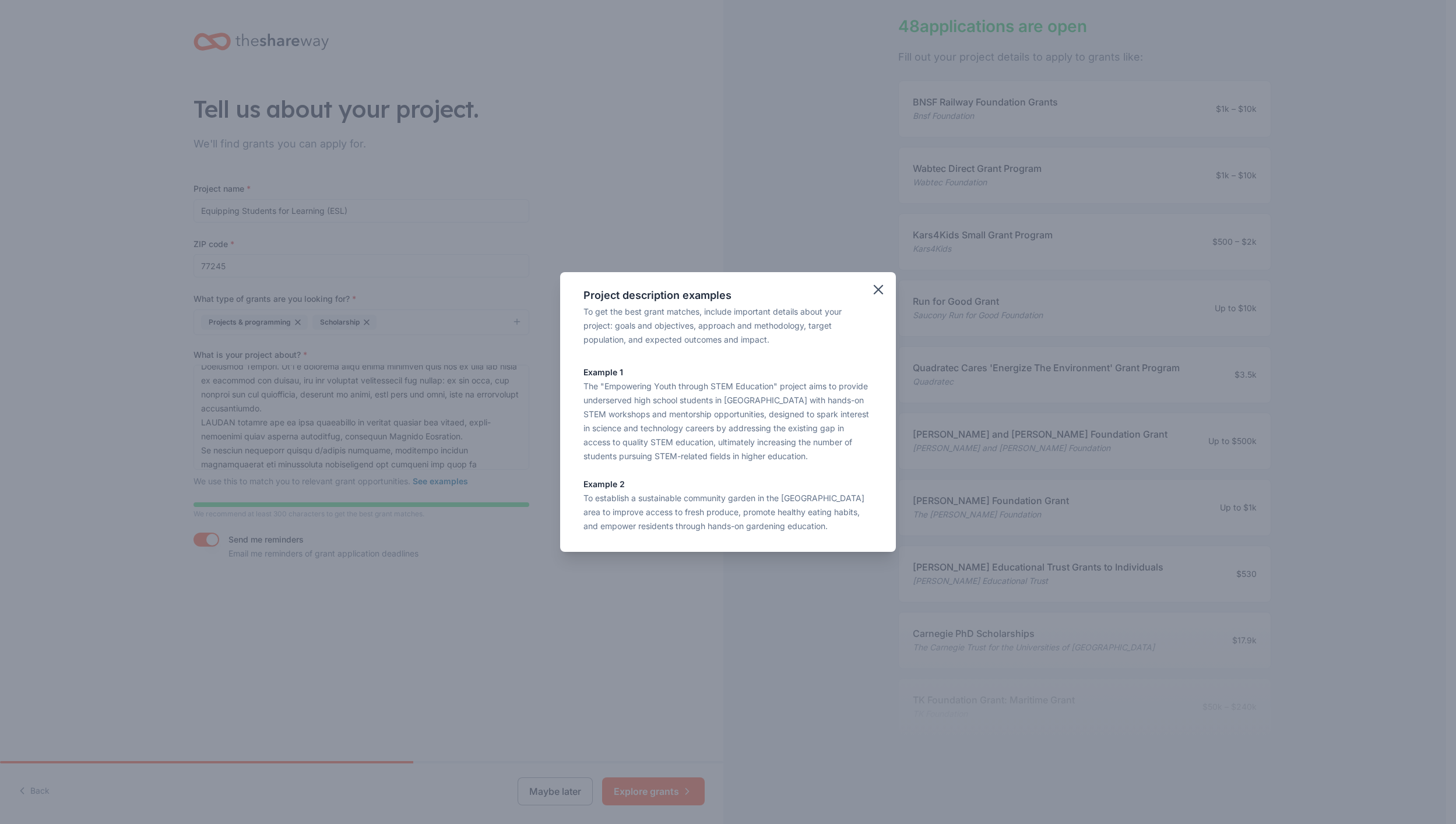
click at [464, 559] on div "Project description examples To get the best grant matches, include important d…" at bounding box center [728, 412] width 1456 height 824
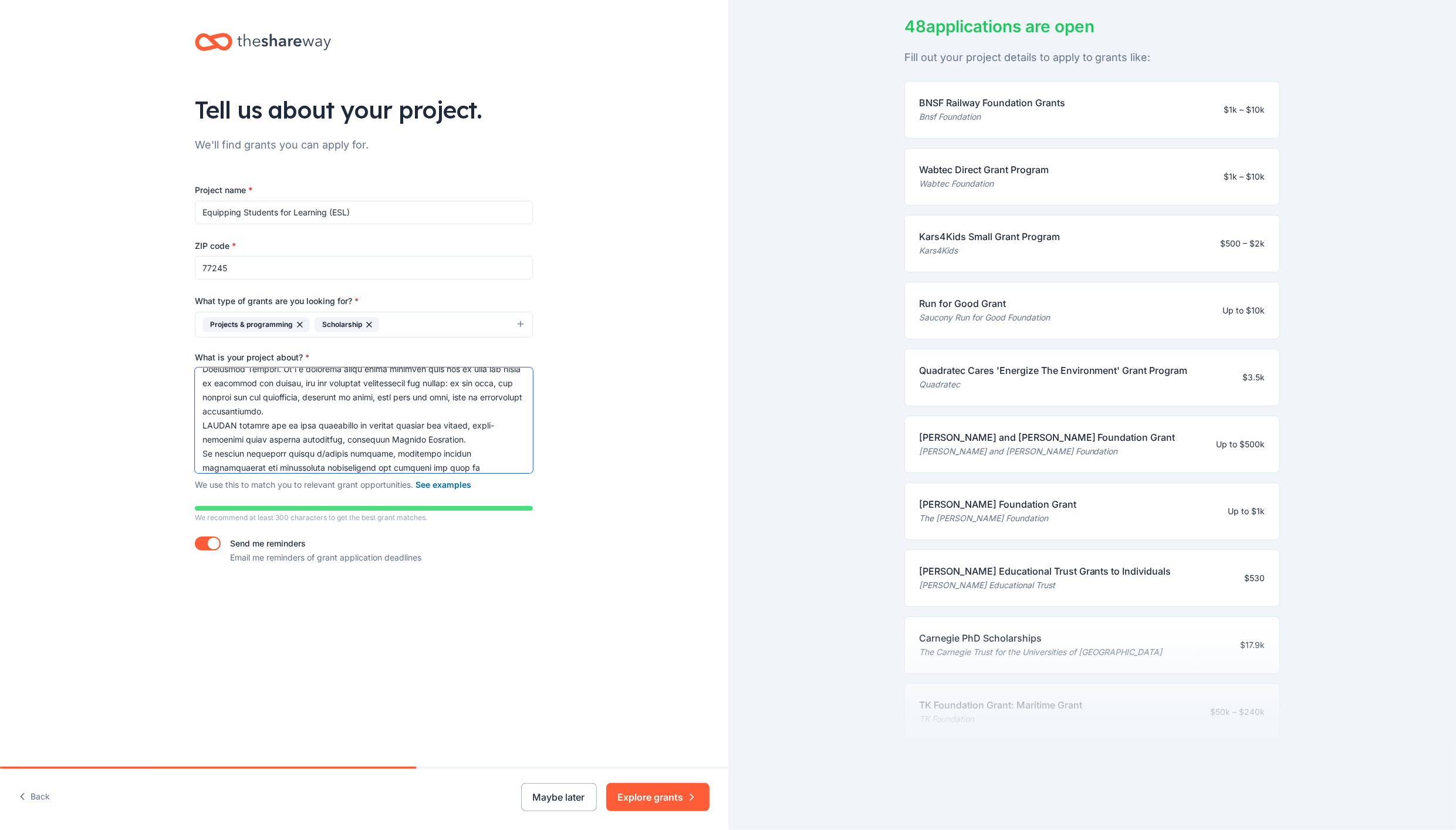
click at [243, 438] on textarea "What is your project about? *" at bounding box center [364, 420] width 338 height 105
click at [253, 432] on textarea "What is your project about? *" at bounding box center [364, 420] width 338 height 105
drag, startPoint x: 258, startPoint y: 430, endPoint x: 275, endPoint y: 431, distance: 17.0
click at [275, 430] on textarea "What is your project about? *" at bounding box center [364, 420] width 338 height 105
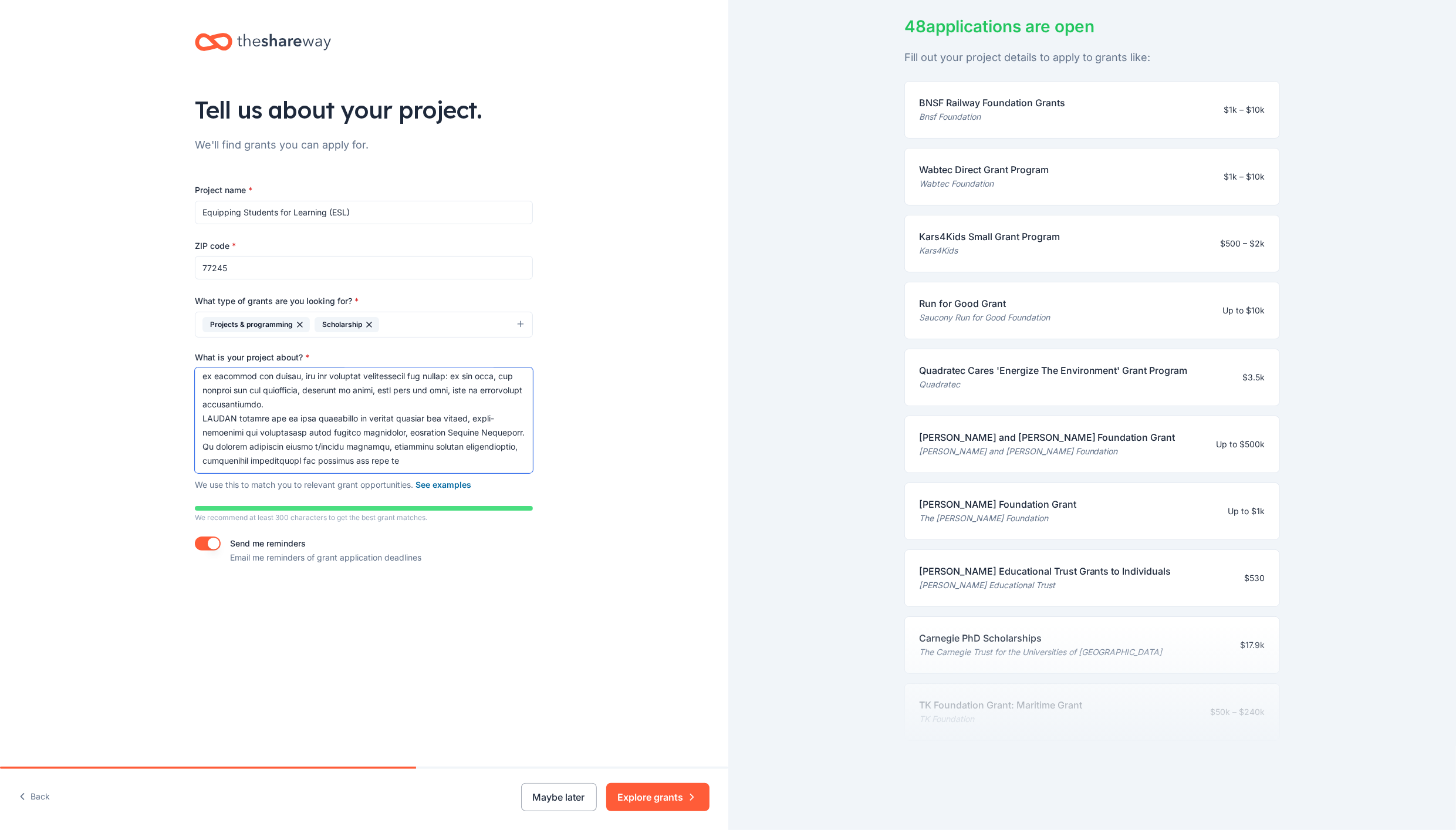
click at [354, 431] on textarea "What is your project about? *" at bounding box center [364, 420] width 338 height 105
click at [464, 432] on textarea "What is your project about? *" at bounding box center [364, 420] width 338 height 105
click at [201, 378] on textarea "What is your project about? *" at bounding box center [364, 420] width 338 height 105
click at [201, 375] on textarea "What is your project about? *" at bounding box center [364, 420] width 338 height 105
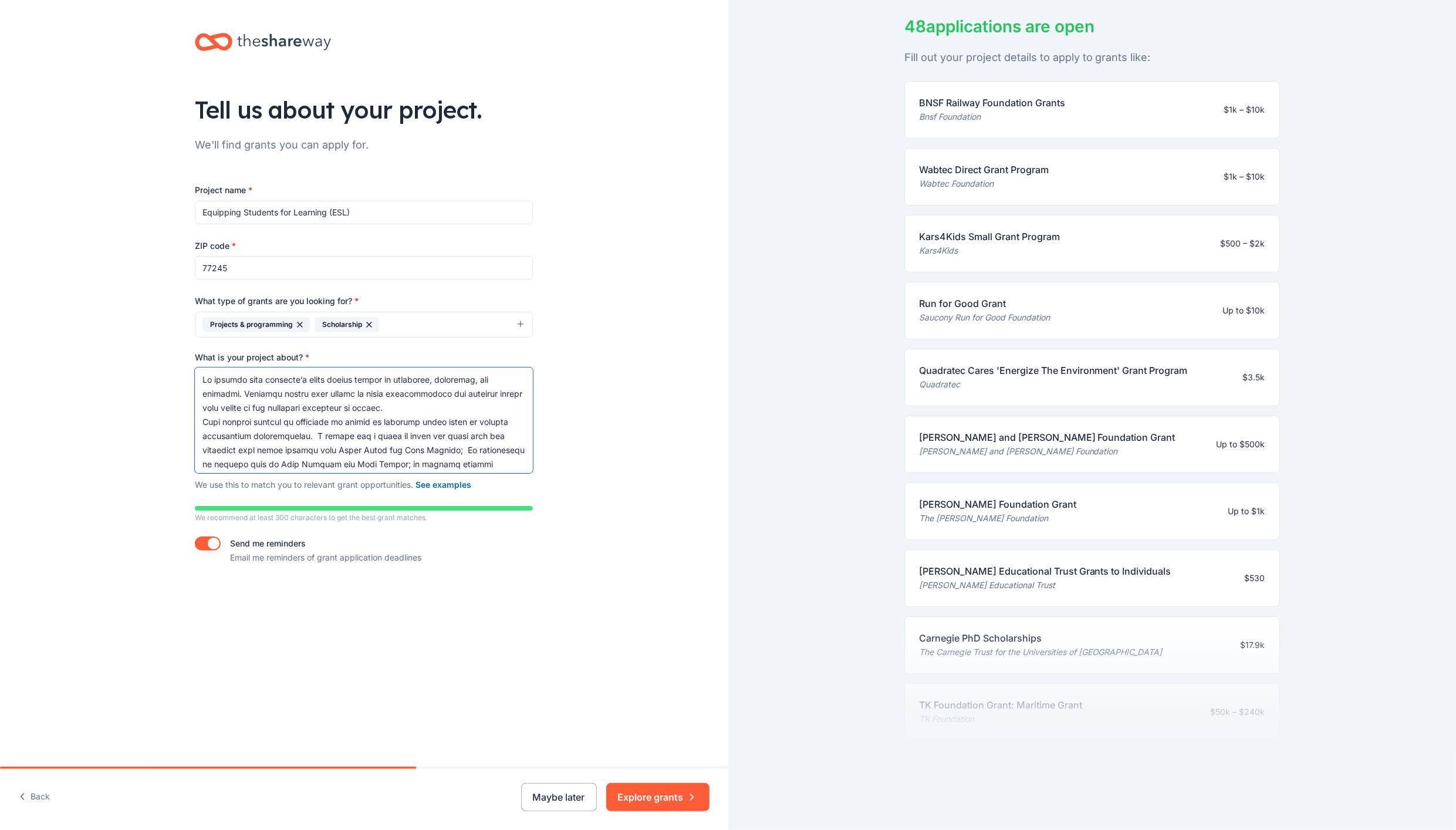
paste textarea "To enhance the lives of economically deprived school-aged children by providing…"
click at [199, 377] on textarea "What is your project about? *" at bounding box center [364, 420] width 338 height 105
click at [432, 415] on textarea "What is your project about? *" at bounding box center [364, 420] width 338 height 105
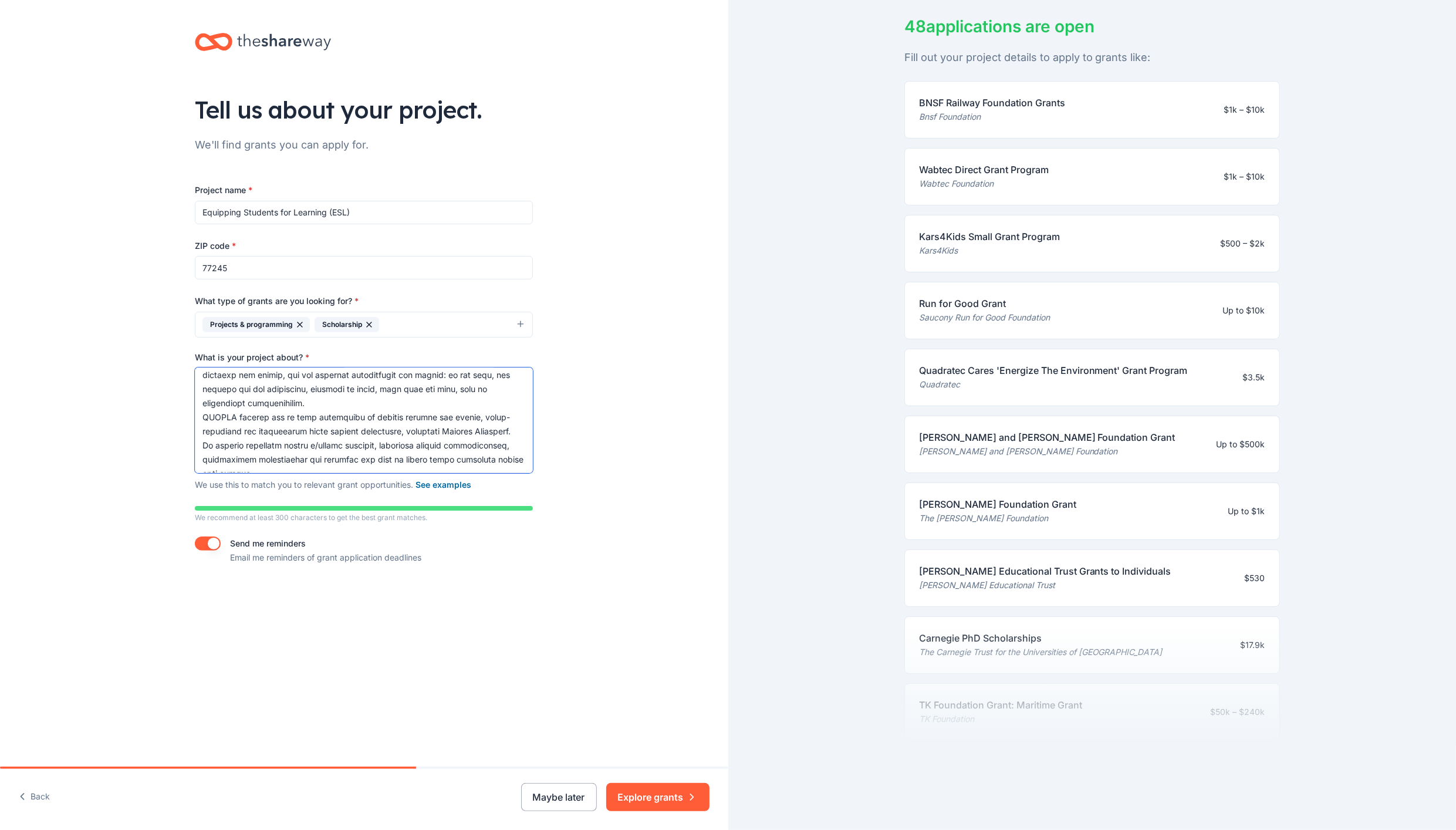
drag, startPoint x: 337, startPoint y: 431, endPoint x: 365, endPoint y: 431, distance: 28.0
click at [365, 431] on textarea "What is your project about? *" at bounding box center [364, 420] width 338 height 105
click at [388, 411] on textarea "What is your project about? *" at bounding box center [364, 420] width 338 height 105
click at [334, 425] on textarea "What is your project about? *" at bounding box center [364, 420] width 338 height 105
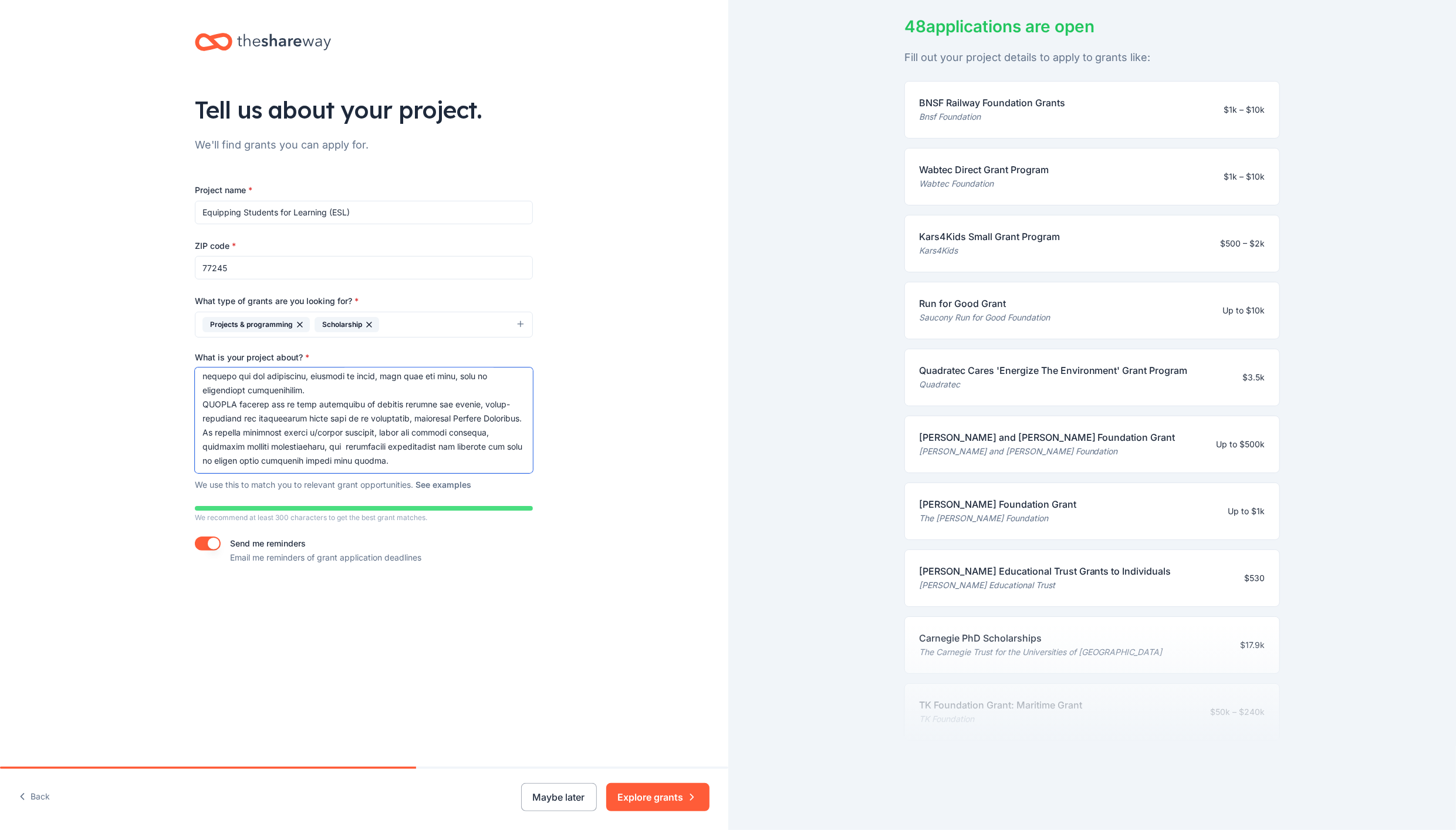
type textarea "African American Women's Council for Community Outreach mission is to enhance t…"
click at [434, 481] on button "See examples" at bounding box center [443, 484] width 55 height 14
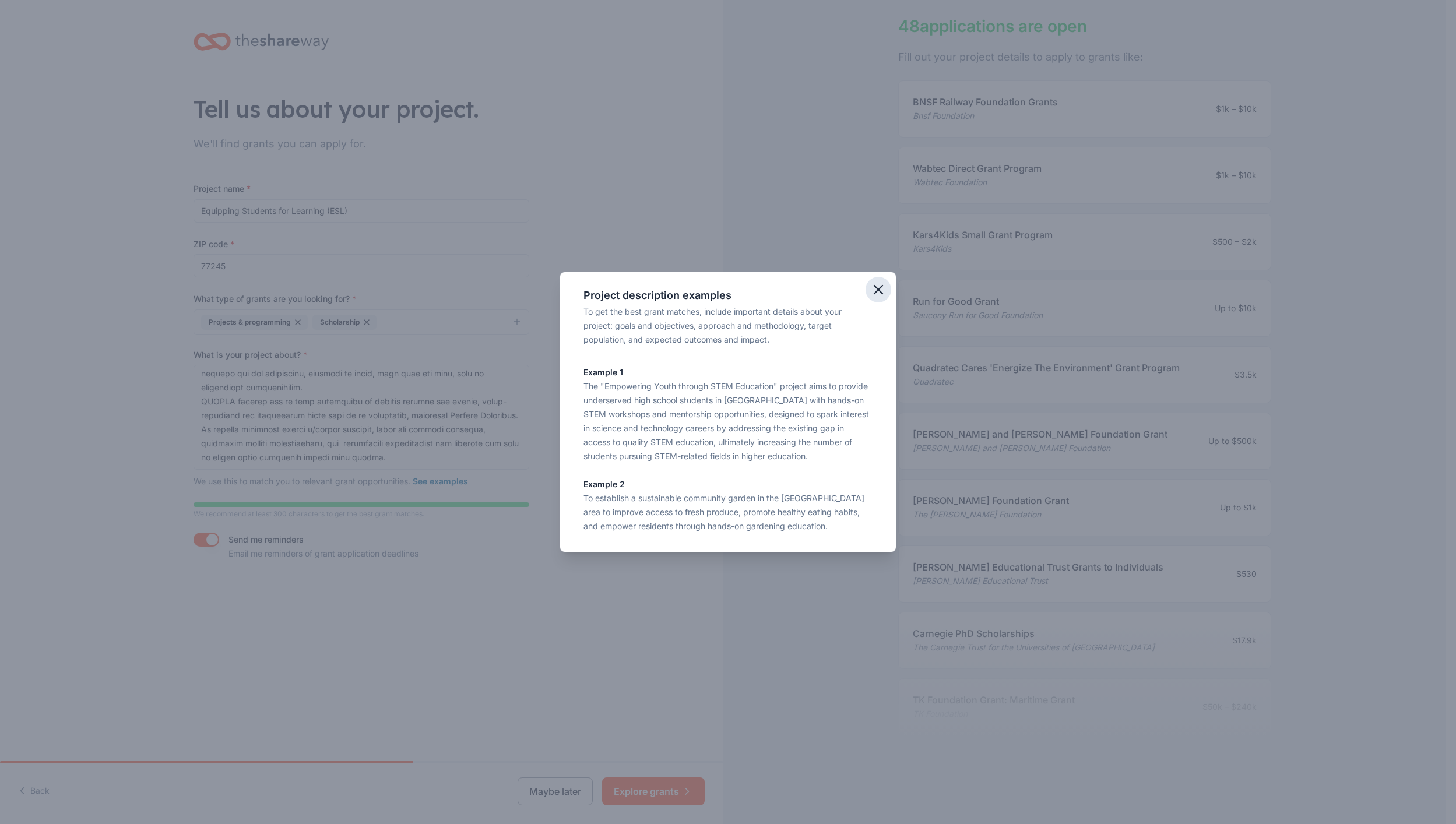
click at [762, 291] on icon "button" at bounding box center [877, 289] width 8 height 8
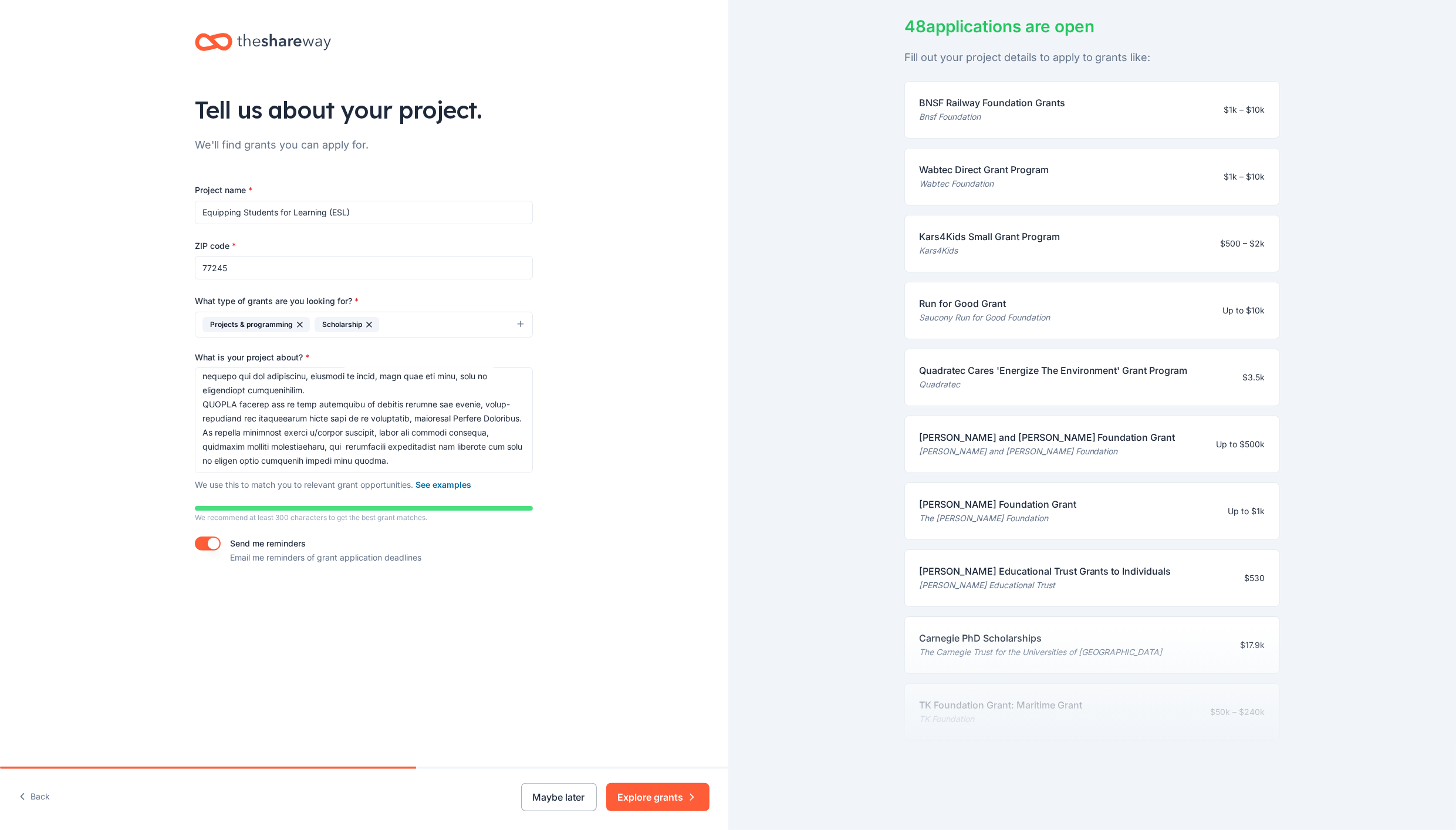
click at [660, 795] on button "Explore grants" at bounding box center [658, 796] width 104 height 28
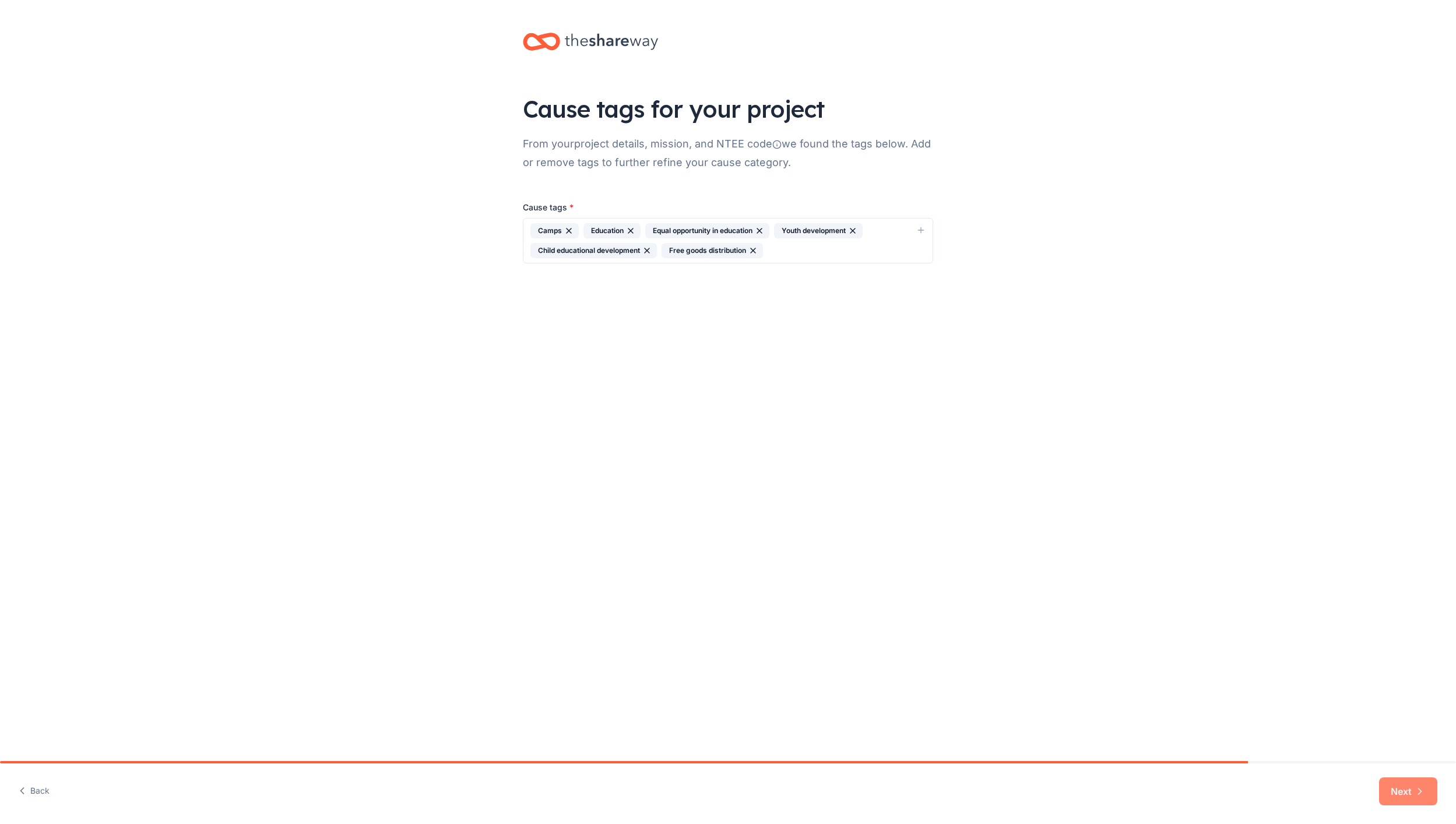
click at [762, 789] on button "Next" at bounding box center [1407, 791] width 59 height 28
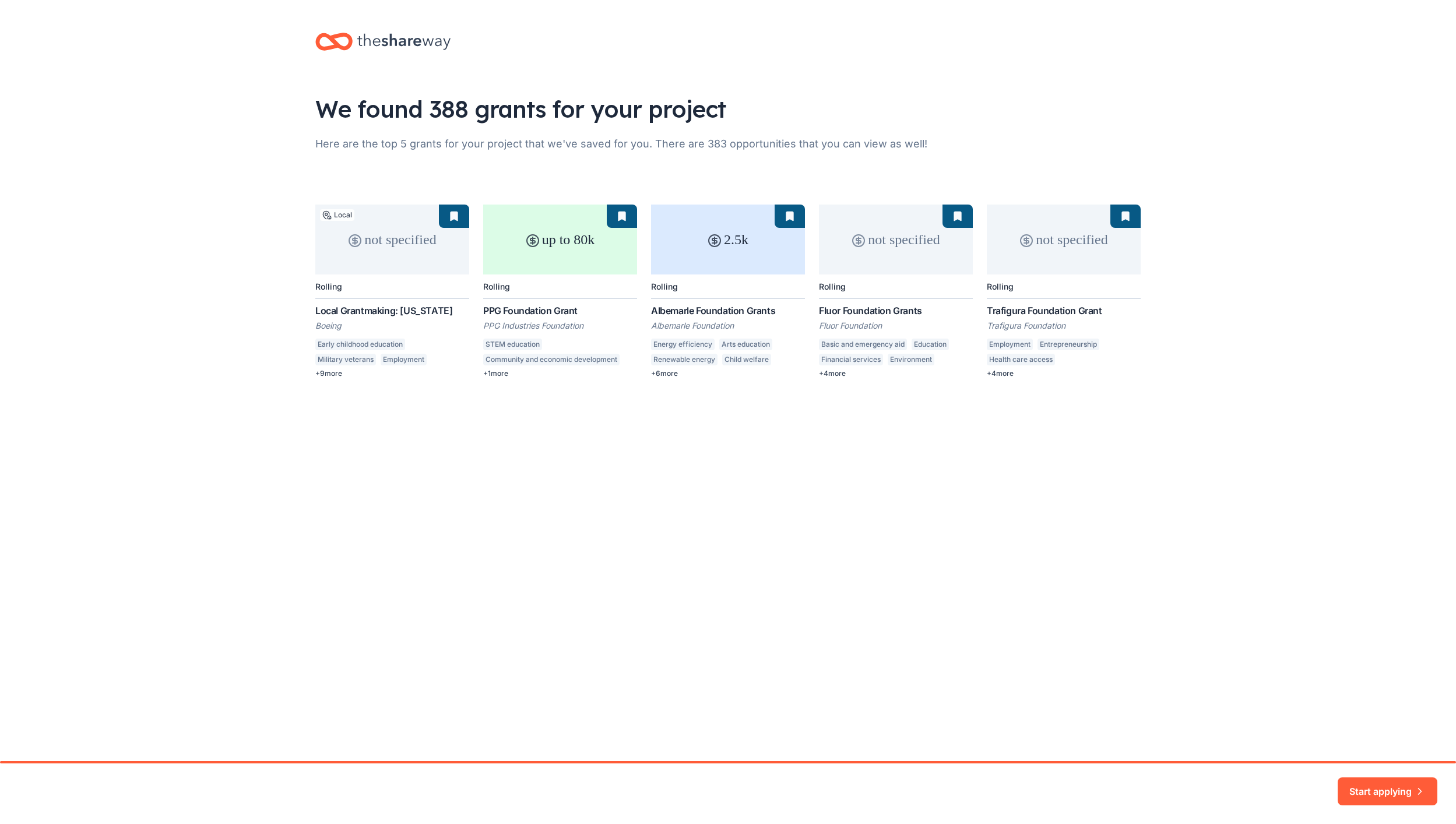
click at [380, 244] on div "not specified Local Rolling Local Grantmaking: Texas Boeing Early childhood edu…" at bounding box center [728, 292] width 825 height 173
click at [351, 327] on div "not specified Local Rolling Local Grantmaking: Texas Boeing Early childhood edu…" at bounding box center [728, 292] width 825 height 173
click at [329, 375] on div "not specified Local Rolling Local Grantmaking: Texas Boeing Early childhood edu…" at bounding box center [728, 292] width 825 height 173
click at [338, 336] on div "not specified Local Rolling Local Grantmaking: Texas Boeing Early childhood edu…" at bounding box center [728, 292] width 825 height 173
click at [388, 255] on div "not specified Local Rolling Local Grantmaking: Texas Boeing Early childhood edu…" at bounding box center [728, 292] width 825 height 173
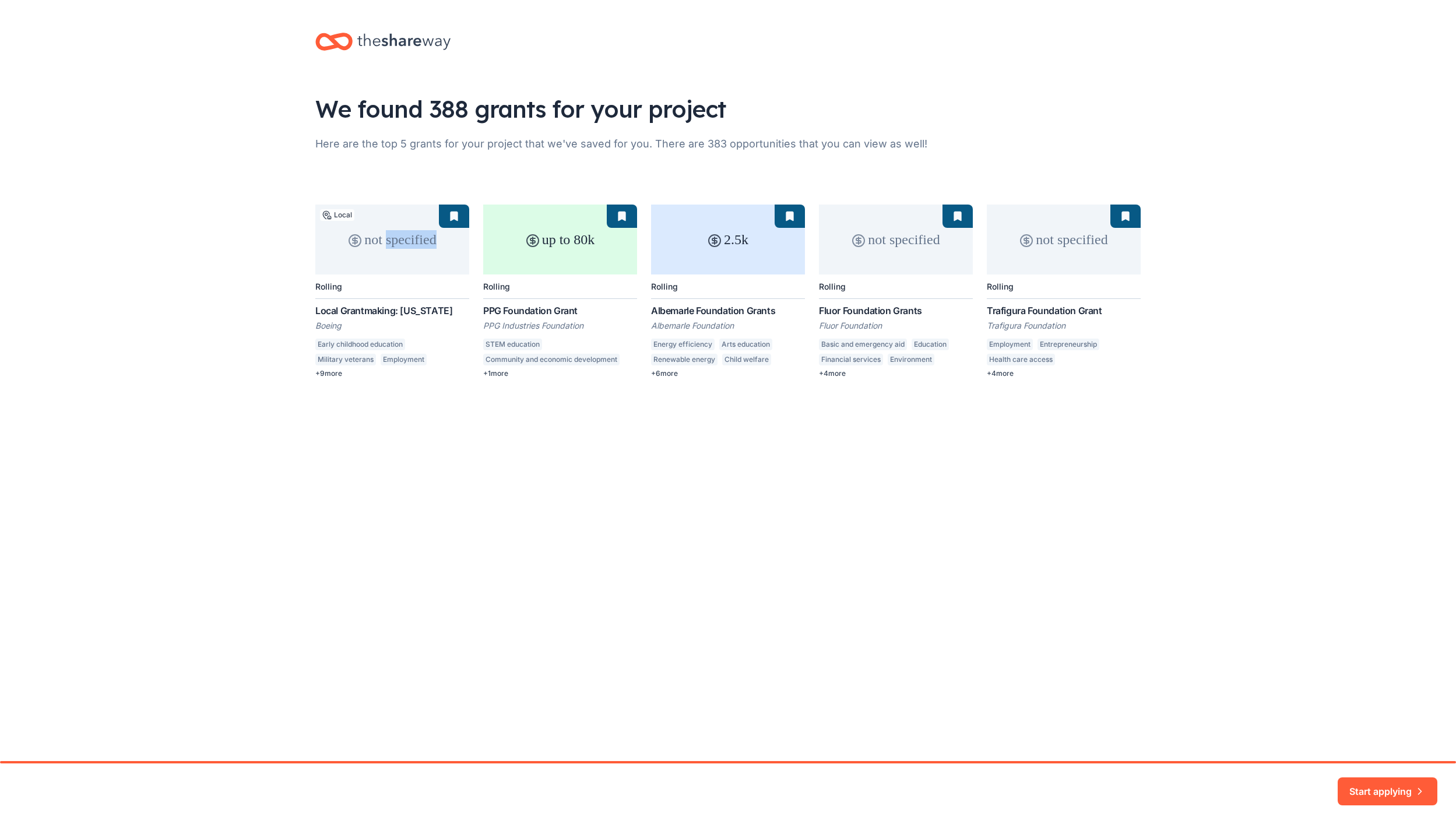
click at [388, 255] on div "not specified Local Rolling Local Grantmaking: Texas Boeing Early childhood edu…" at bounding box center [728, 292] width 825 height 173
click at [435, 257] on div "not specified Local Rolling Local Grantmaking: Texas Boeing Early childhood edu…" at bounding box center [728, 292] width 825 height 173
click at [762, 785] on button "Start applying" at bounding box center [1387, 783] width 99 height 28
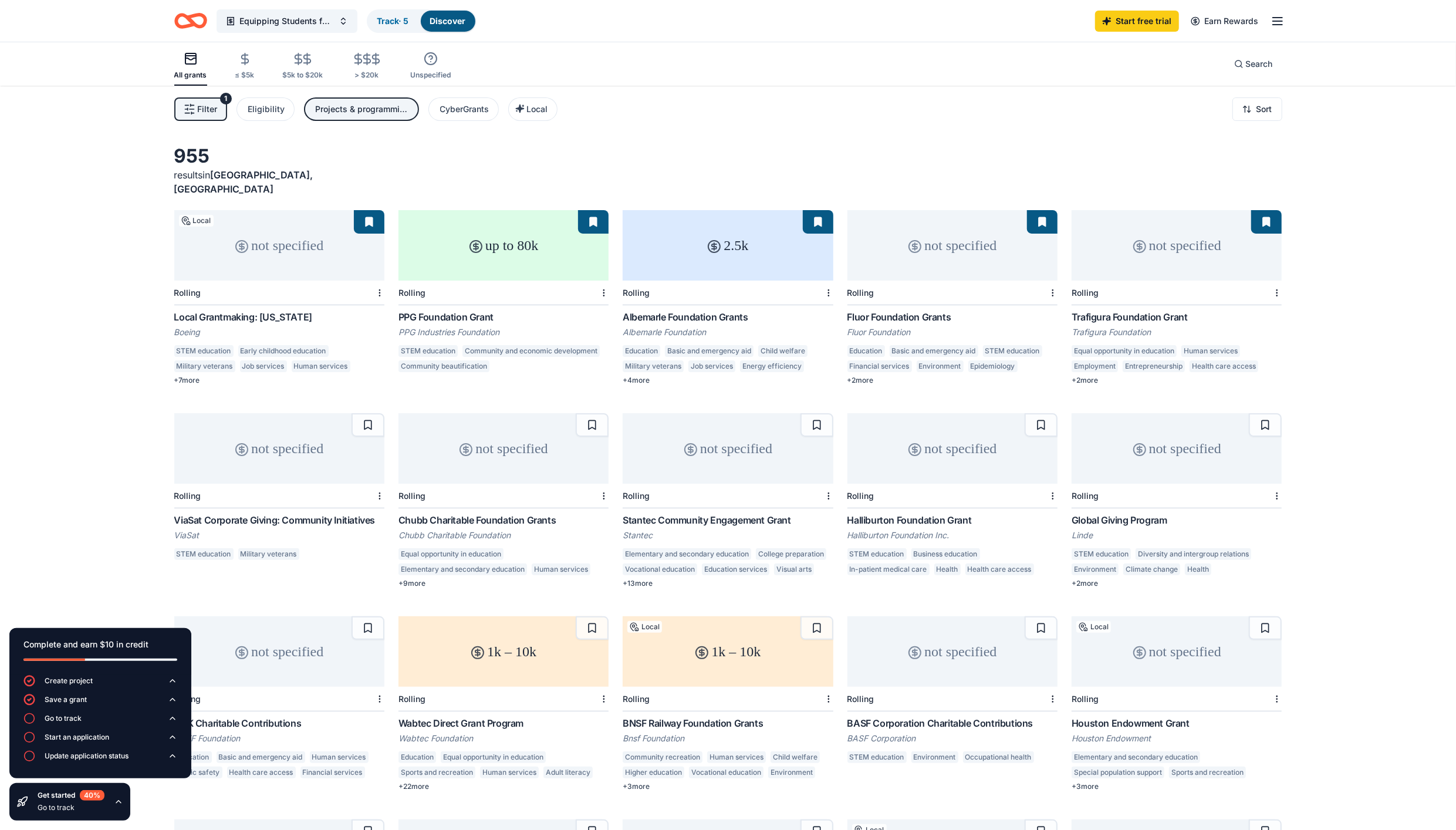
click at [251, 236] on div "not specified" at bounding box center [279, 245] width 210 height 70
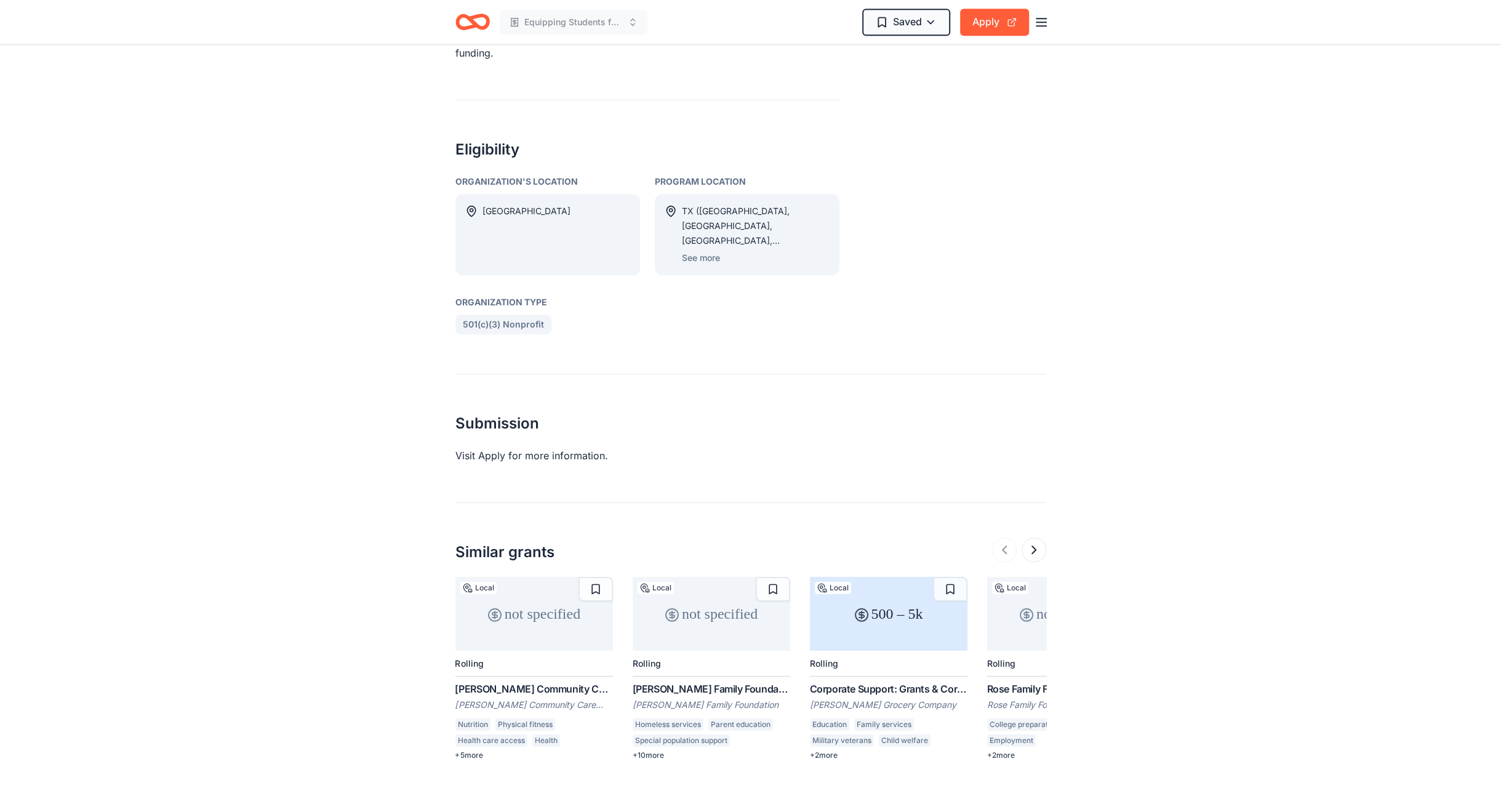
scroll to position [610, 0]
click at [688, 253] on button "See more" at bounding box center [700, 259] width 38 height 14
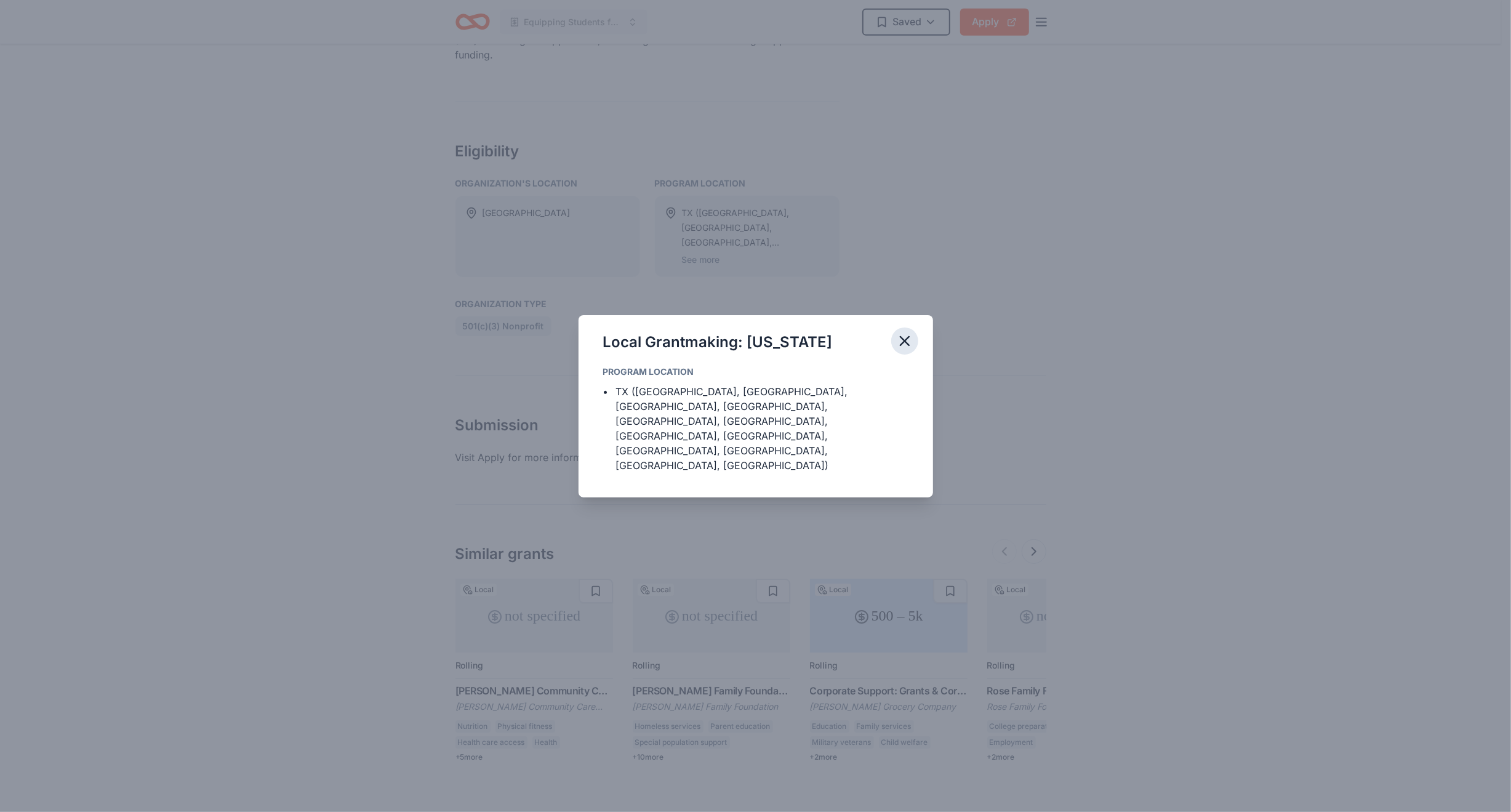
click at [908, 350] on icon "button" at bounding box center [905, 341] width 17 height 17
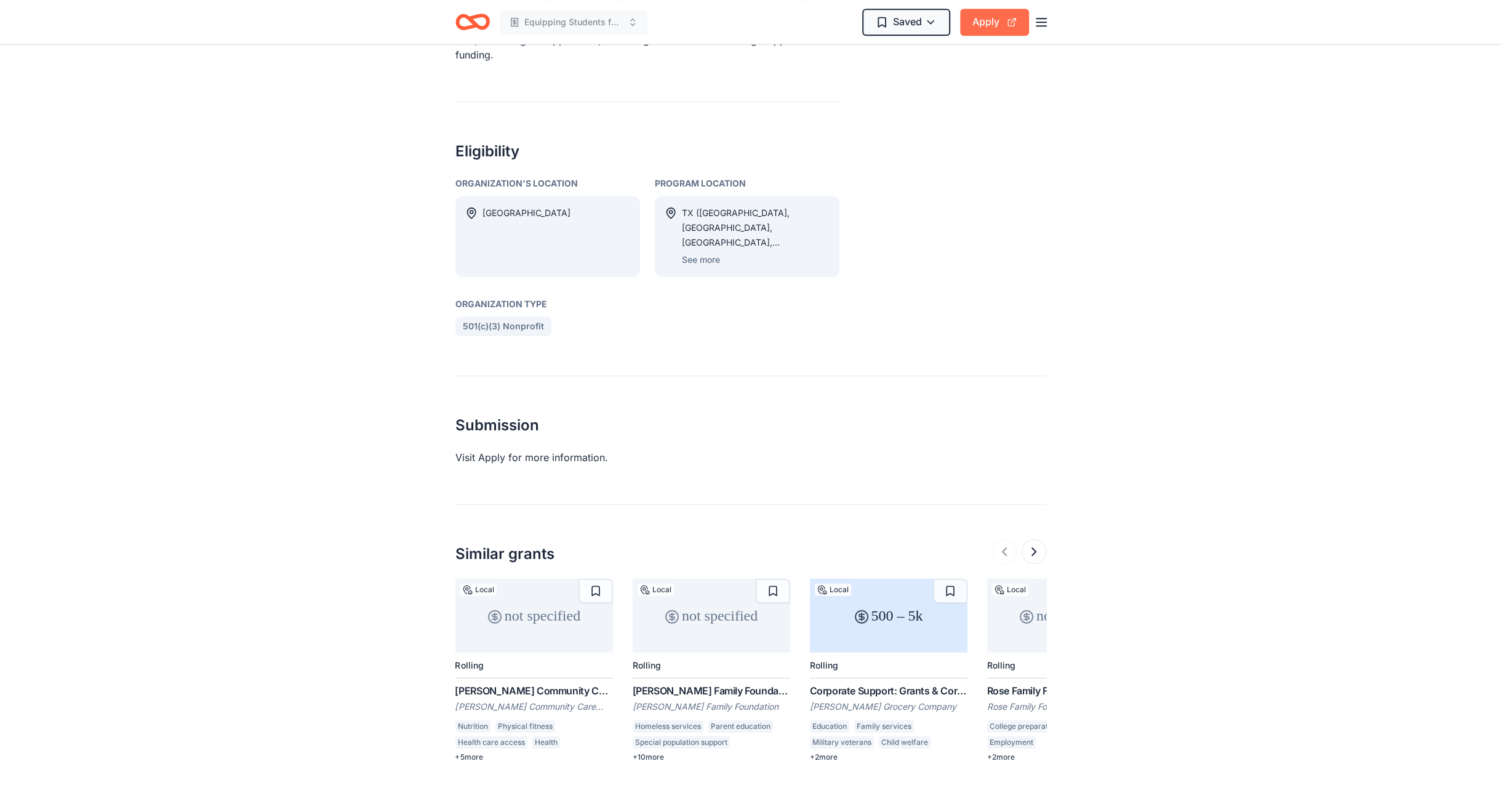
click at [990, 20] on button "Apply" at bounding box center [994, 22] width 69 height 27
